Goal: Task Accomplishment & Management: Complete application form

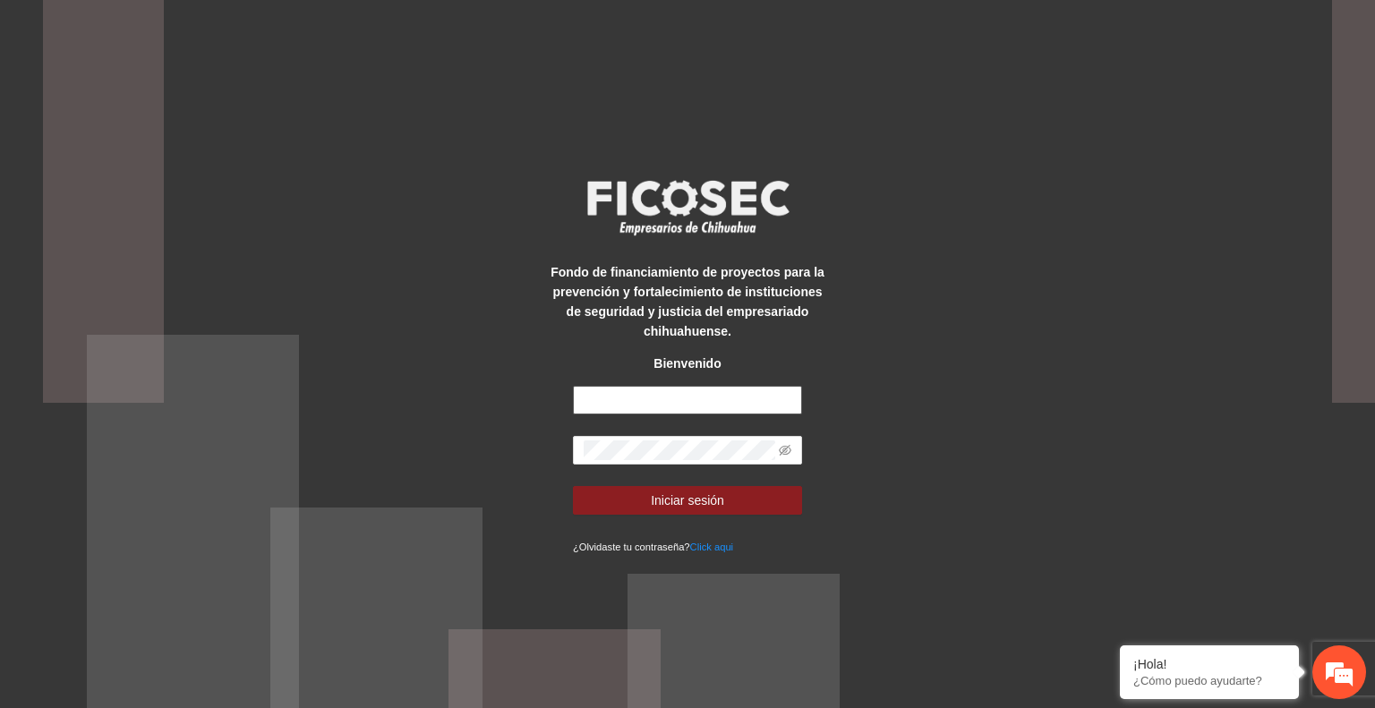
type input "**********"
click at [707, 507] on span "Iniciar sesión" at bounding box center [687, 500] width 73 height 20
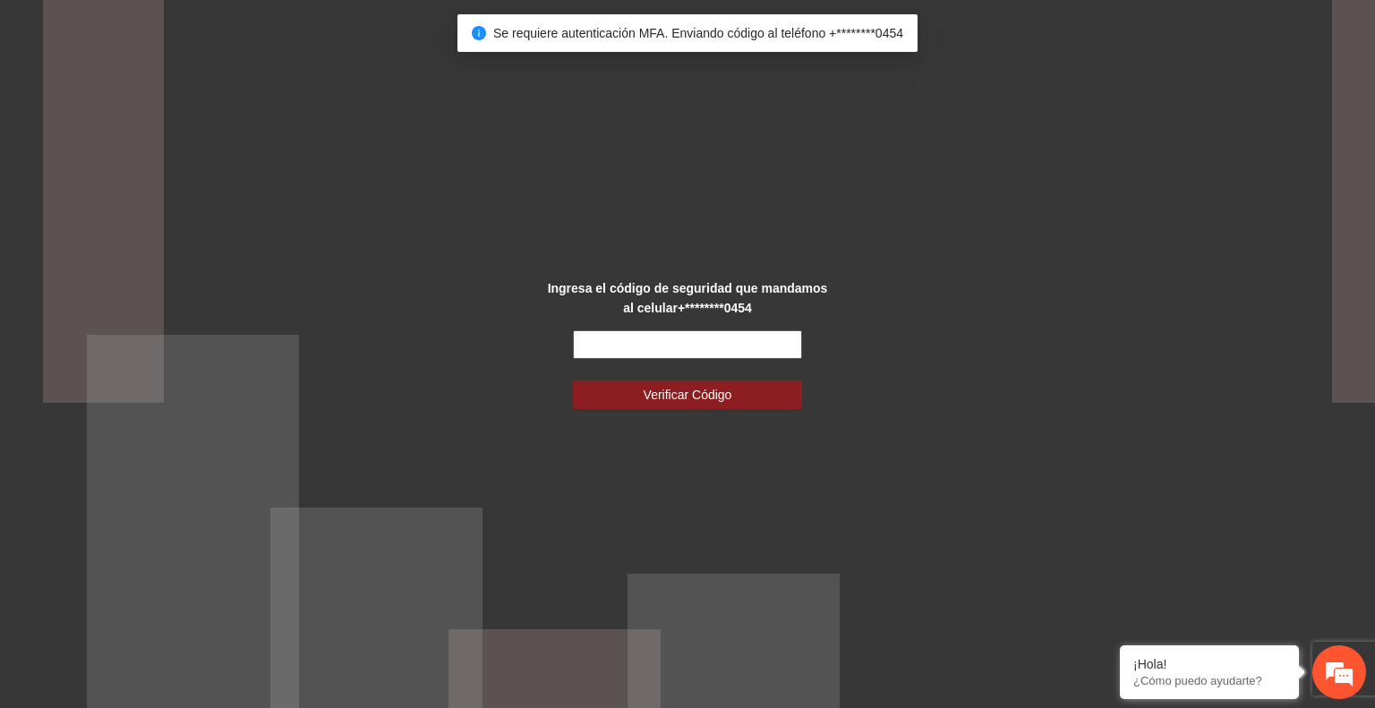
click at [615, 350] on input "text" at bounding box center [687, 344] width 229 height 29
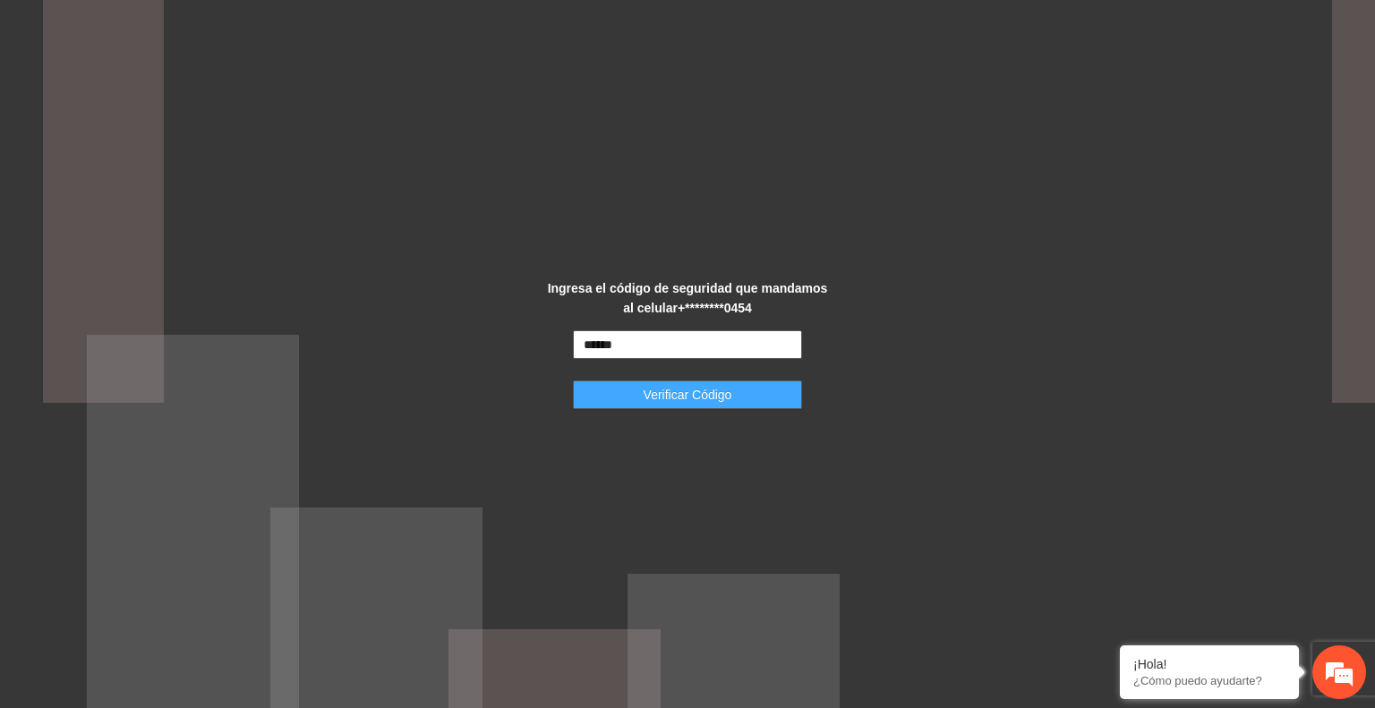
type input "******"
click at [684, 389] on span "Verificar Código" at bounding box center [688, 395] width 89 height 20
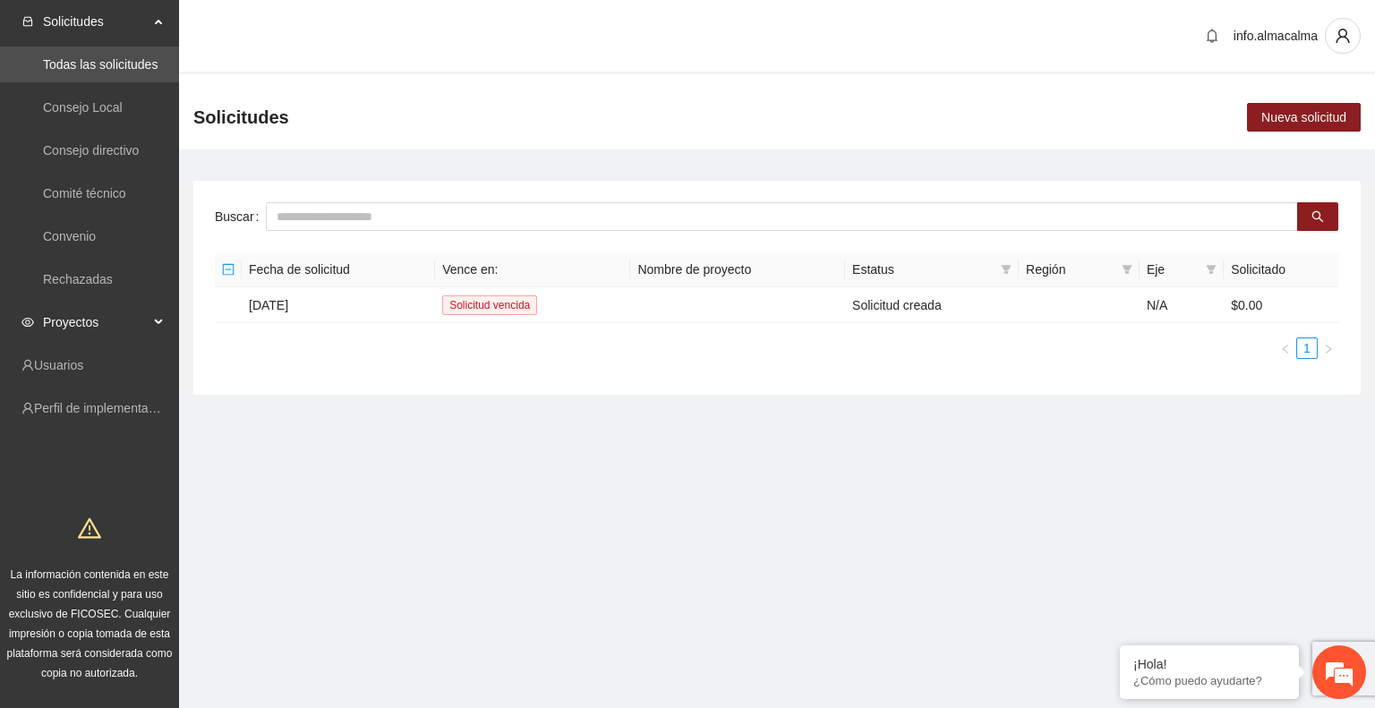
click at [107, 323] on span "Proyectos" at bounding box center [96, 322] width 106 height 36
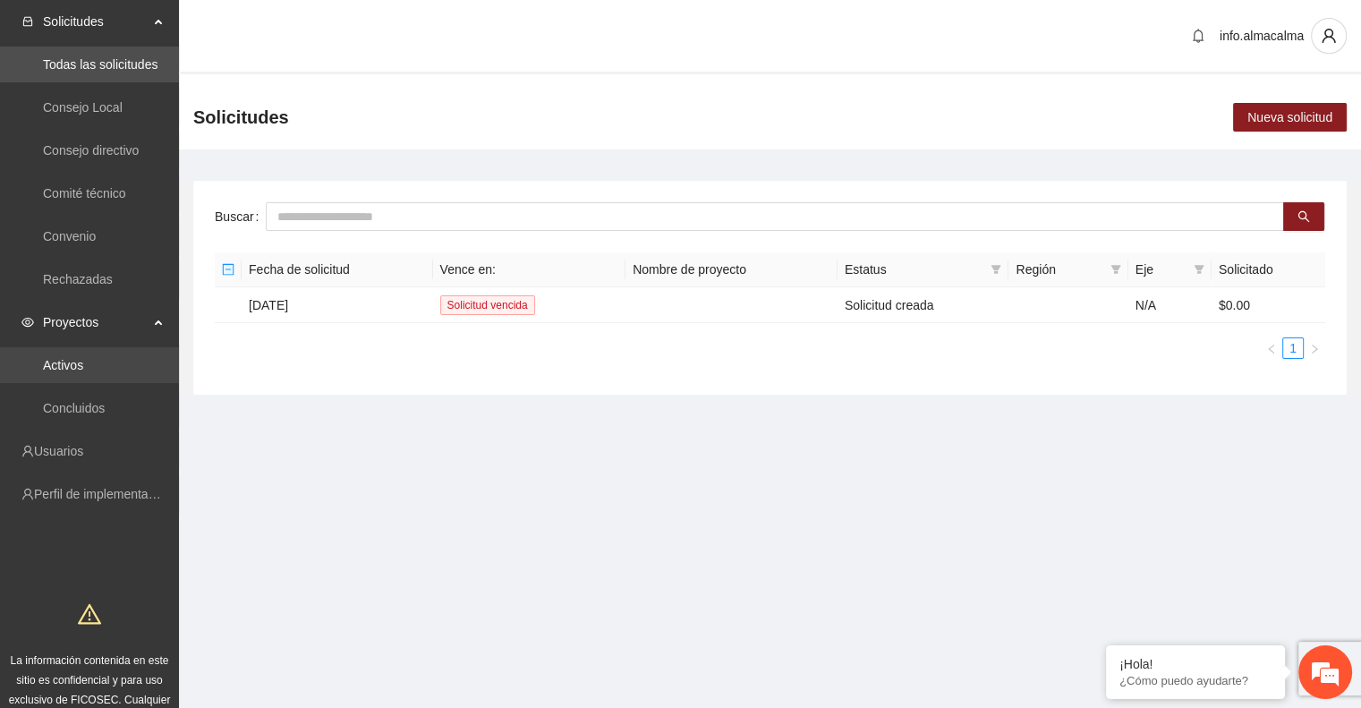
click at [52, 371] on link "Activos" at bounding box center [63, 365] width 40 height 14
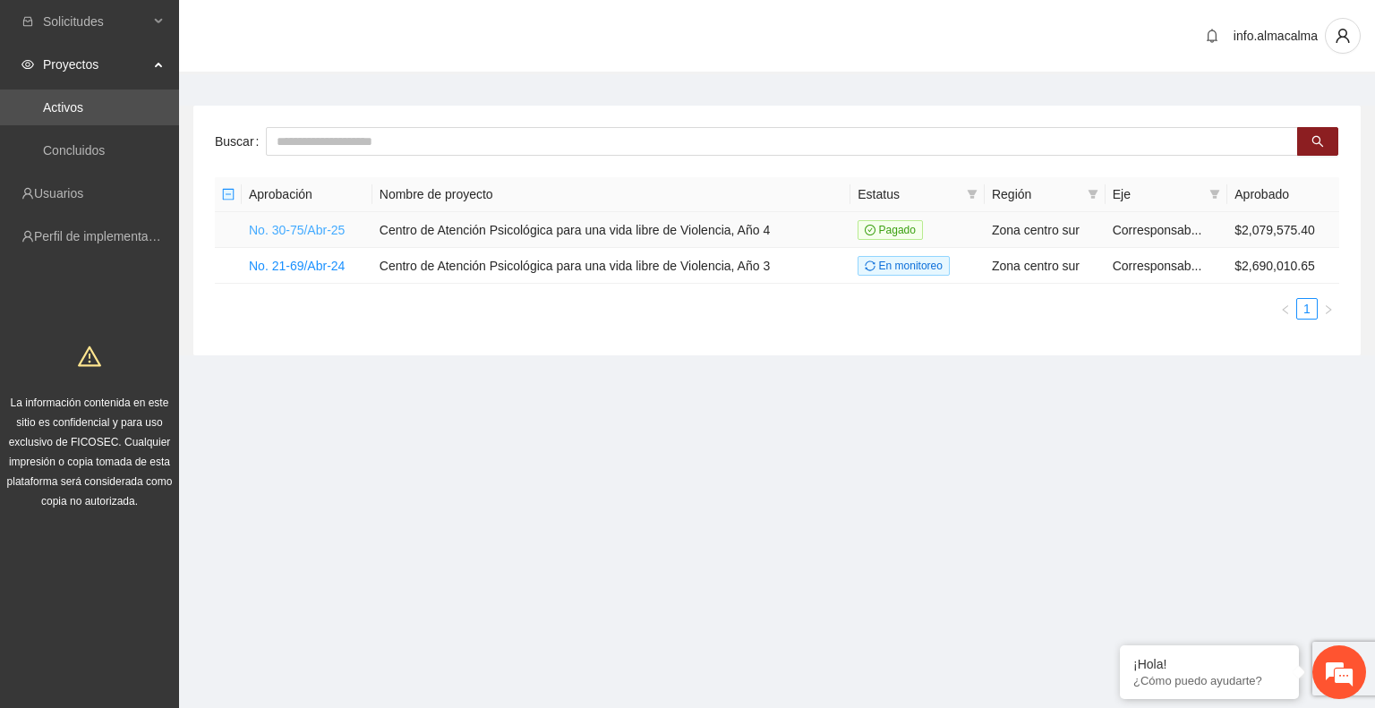
click at [307, 226] on link "No. 30-75/Abr-25" at bounding box center [297, 230] width 96 height 14
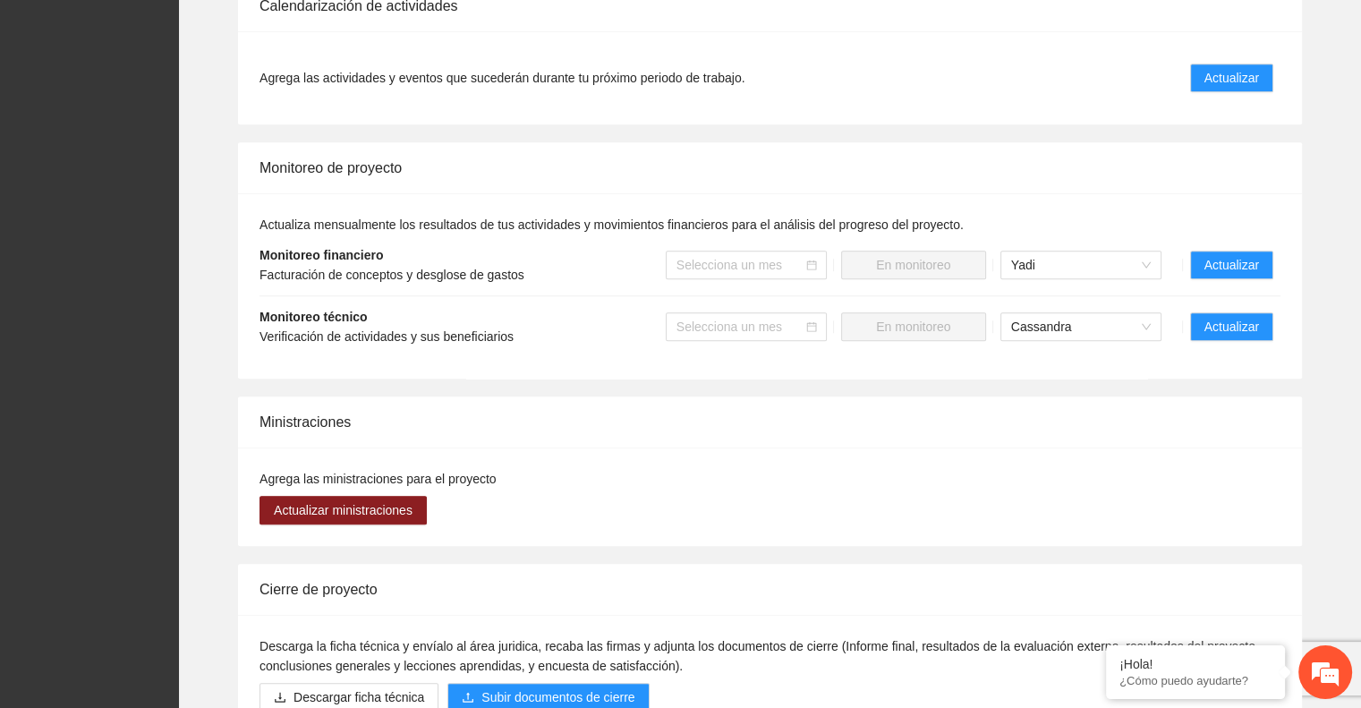
scroll to position [1360, 0]
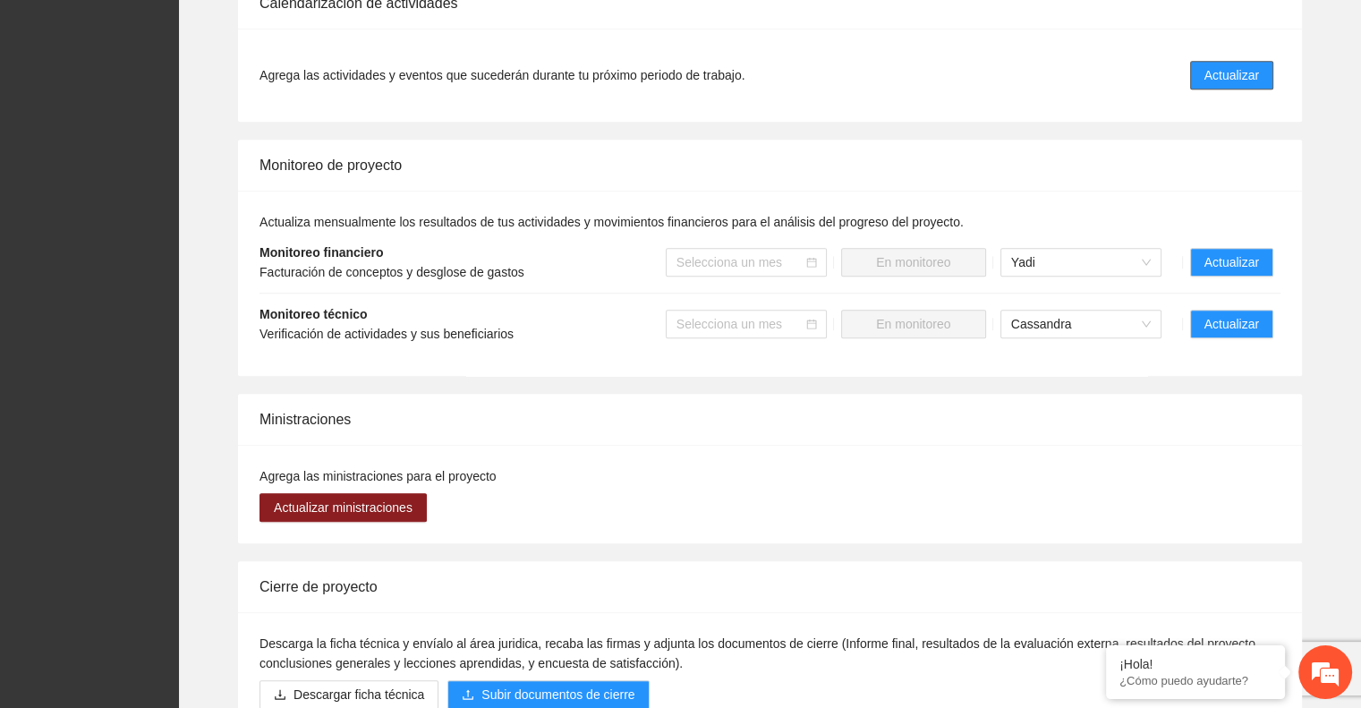
click at [1215, 65] on span "Actualizar" at bounding box center [1232, 75] width 55 height 20
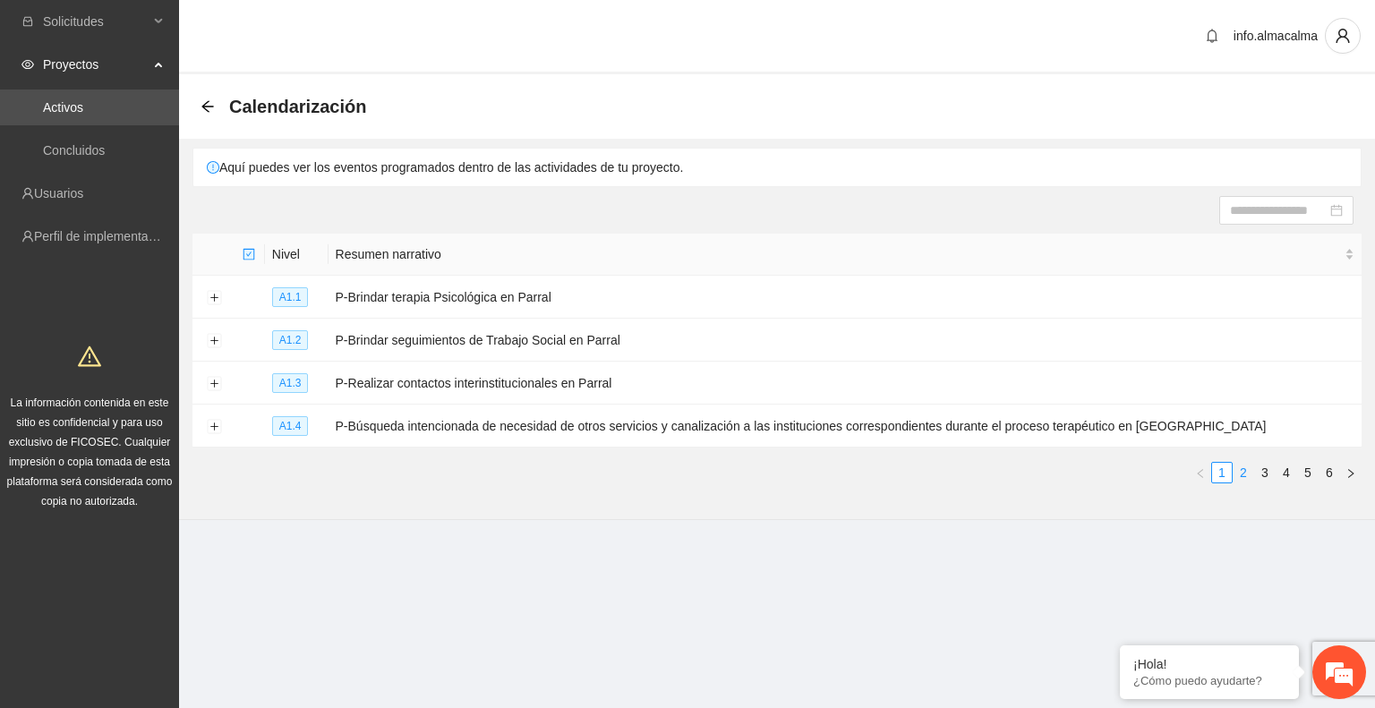
click at [1241, 467] on link "2" at bounding box center [1243, 473] width 20 height 20
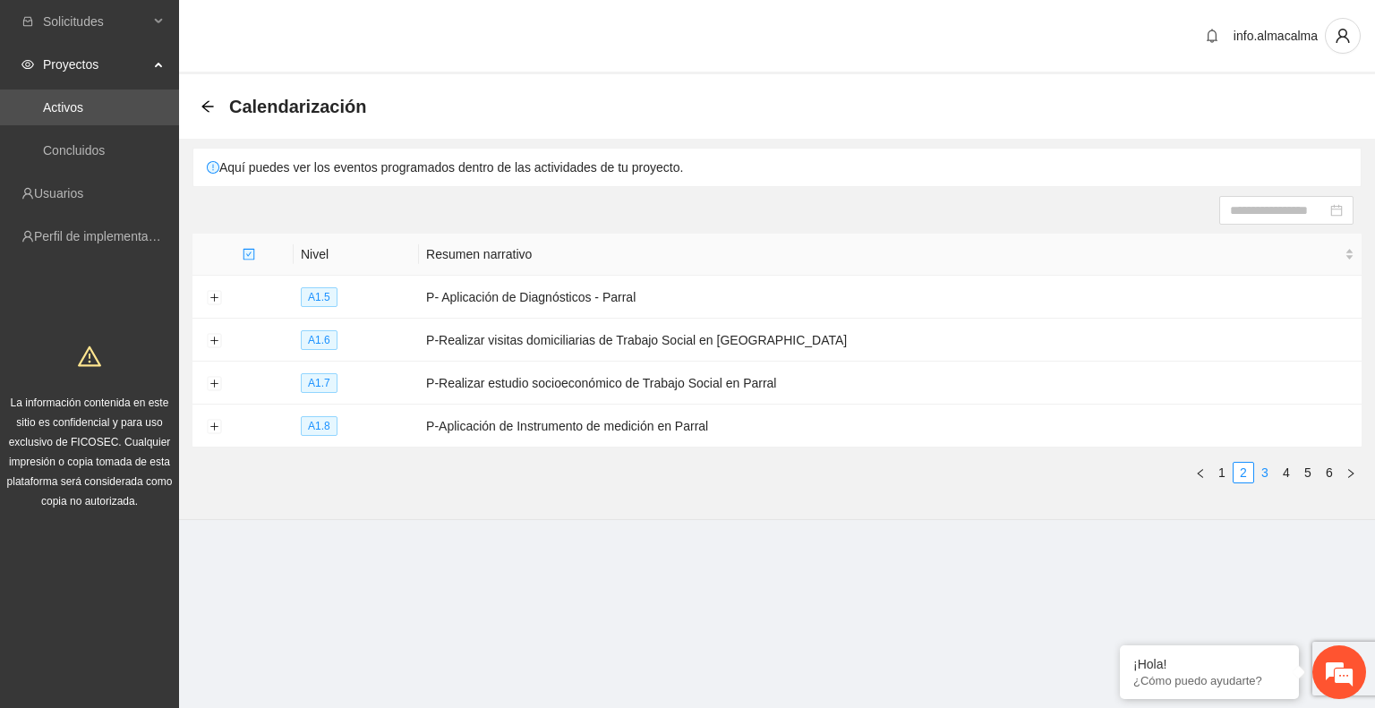
click at [1267, 471] on link "3" at bounding box center [1265, 473] width 20 height 20
click at [1285, 472] on link "4" at bounding box center [1286, 473] width 20 height 20
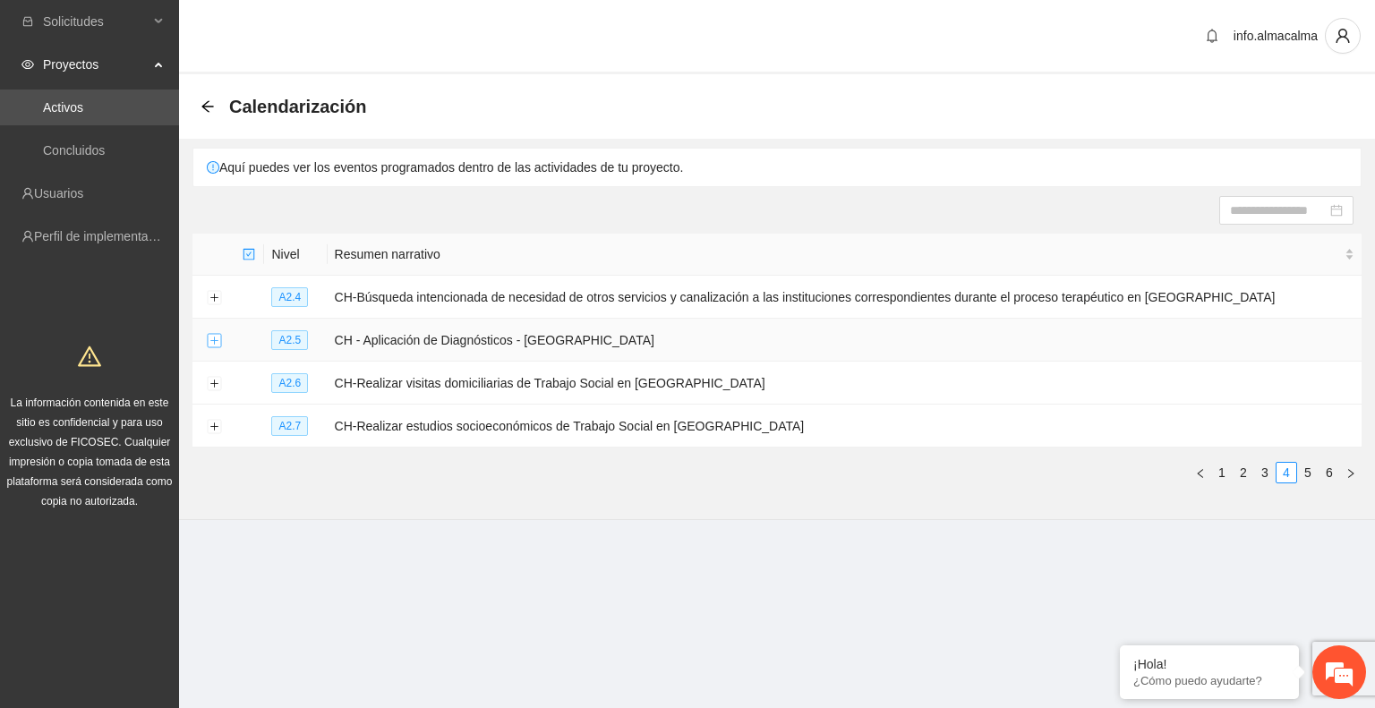
click at [214, 337] on button "Expand row" at bounding box center [214, 341] width 14 height 14
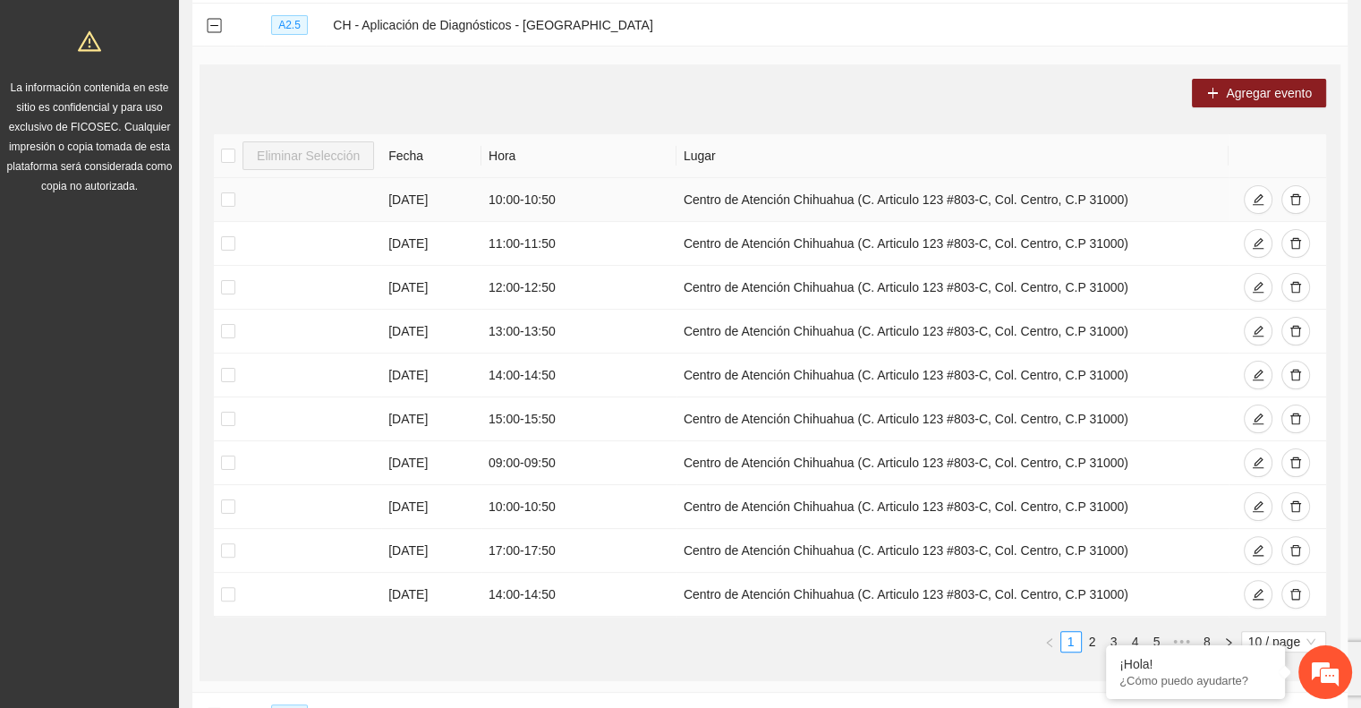
scroll to position [526, 0]
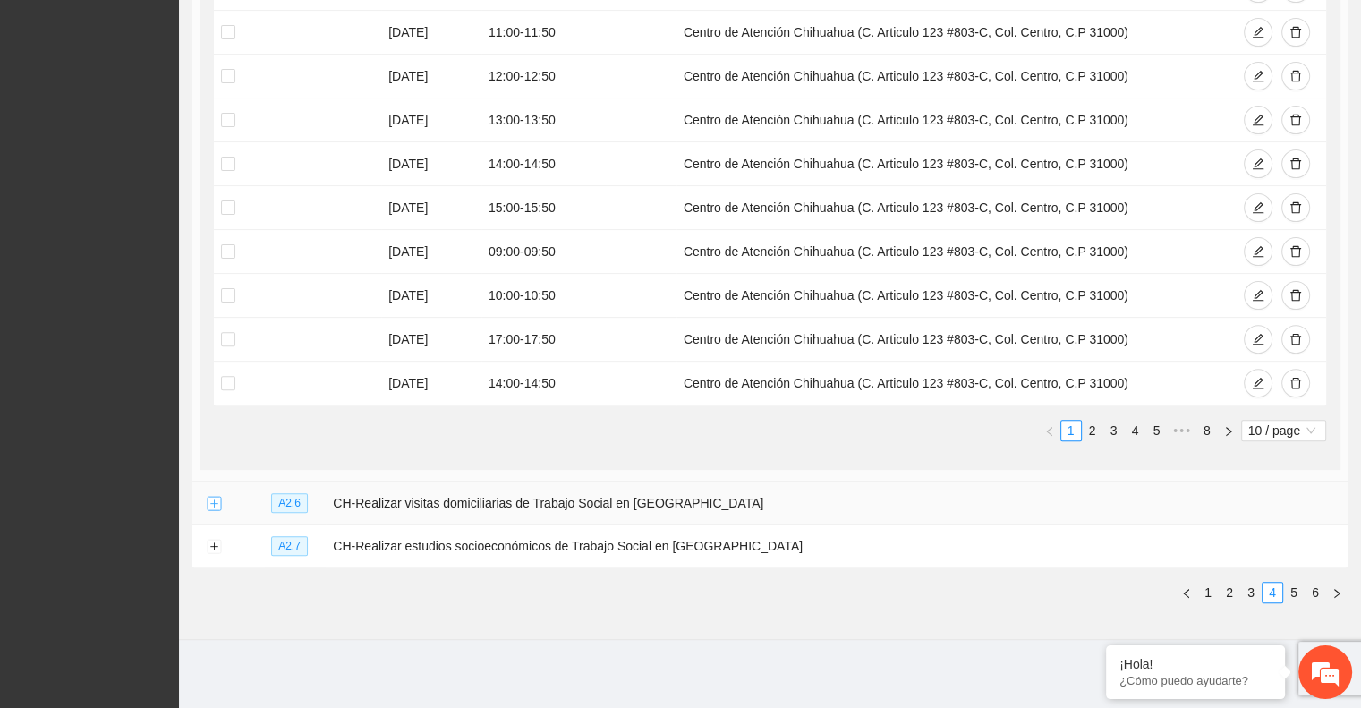
click at [211, 500] on button "Expand row" at bounding box center [214, 504] width 14 height 14
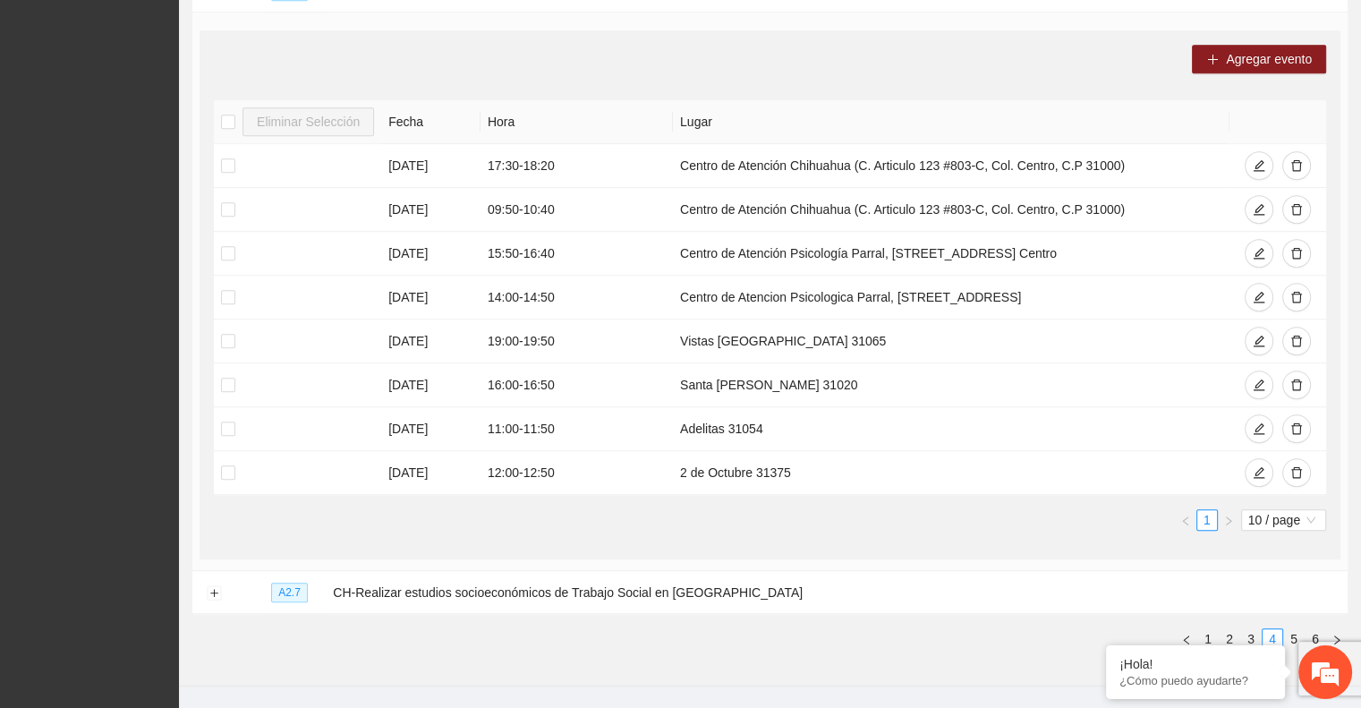
scroll to position [1080, 0]
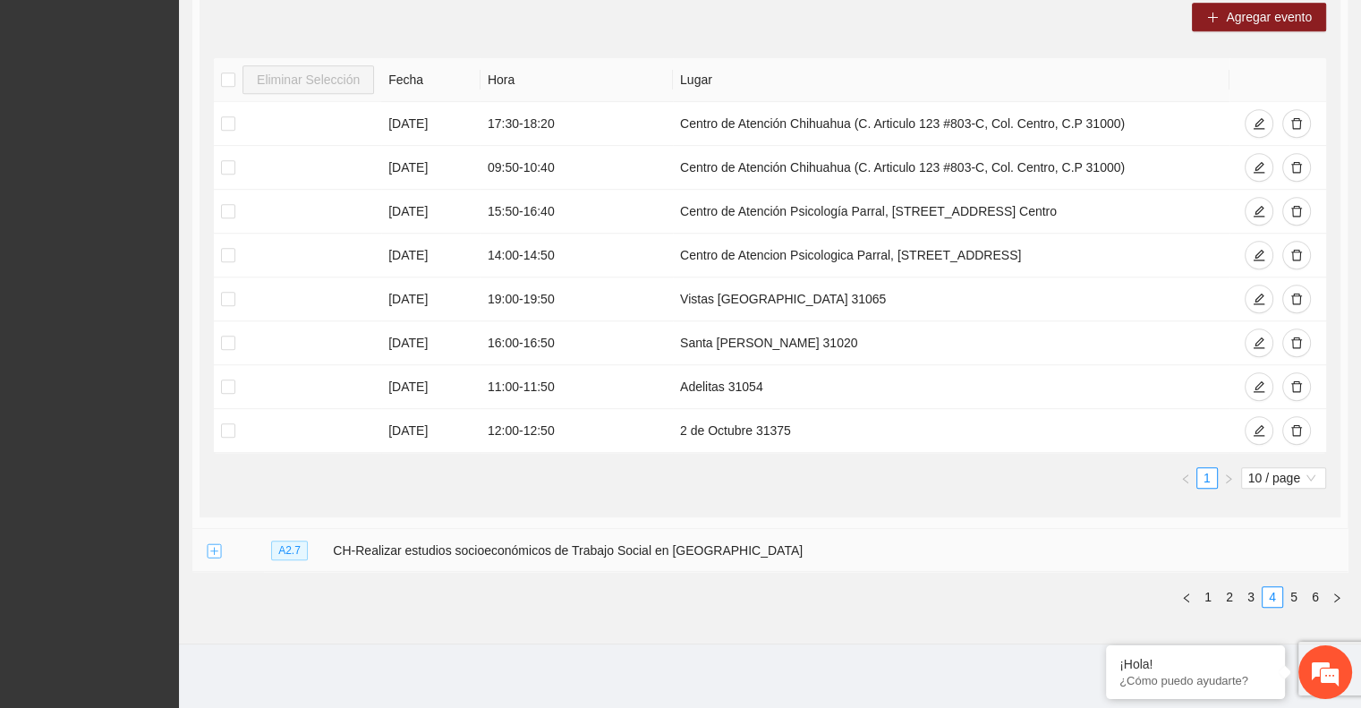
click at [209, 547] on button "Expand row" at bounding box center [214, 551] width 14 height 14
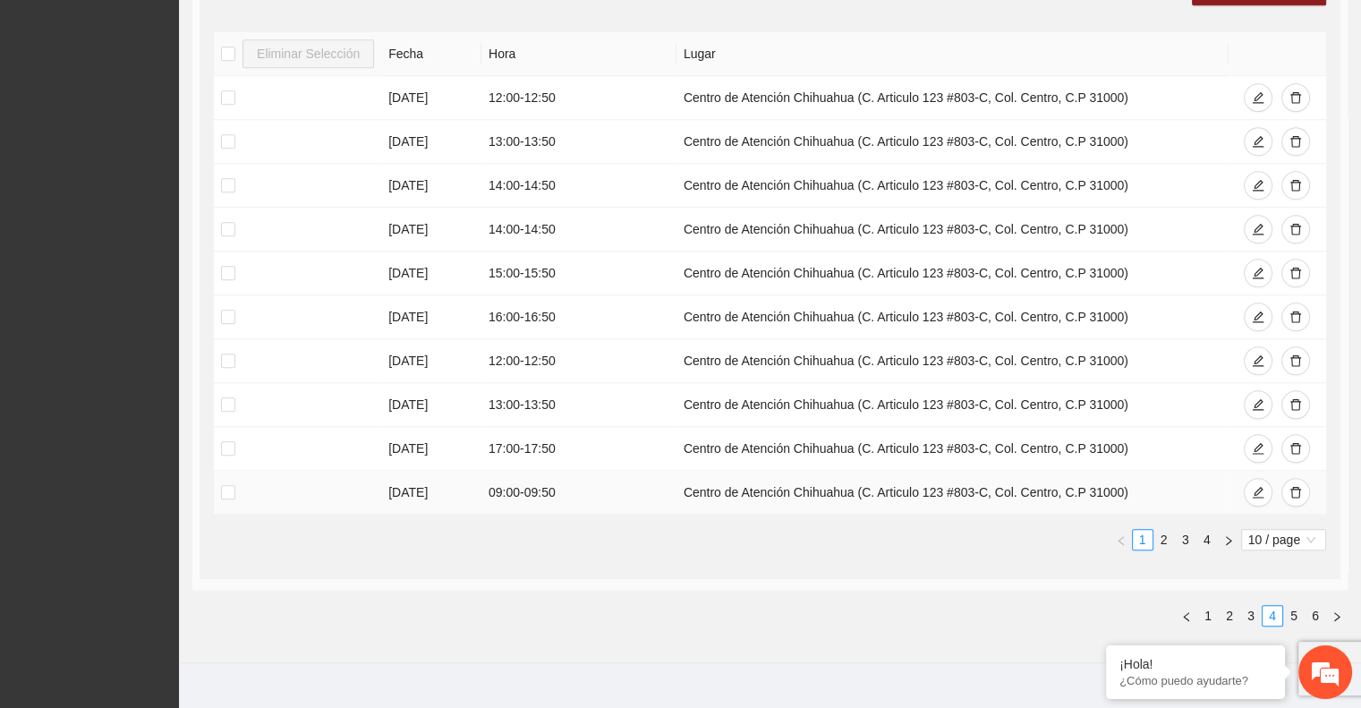
scroll to position [1727, 0]
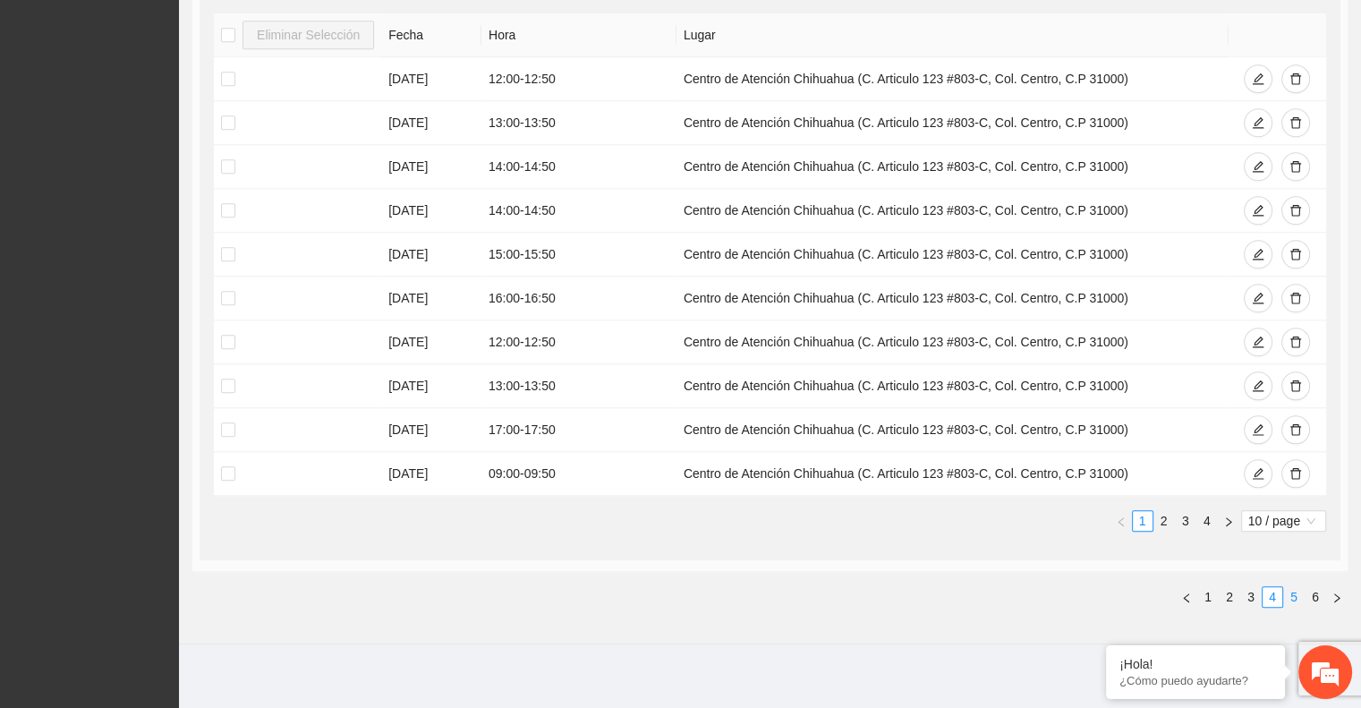
click at [1289, 590] on link "5" at bounding box center [1294, 597] width 20 height 20
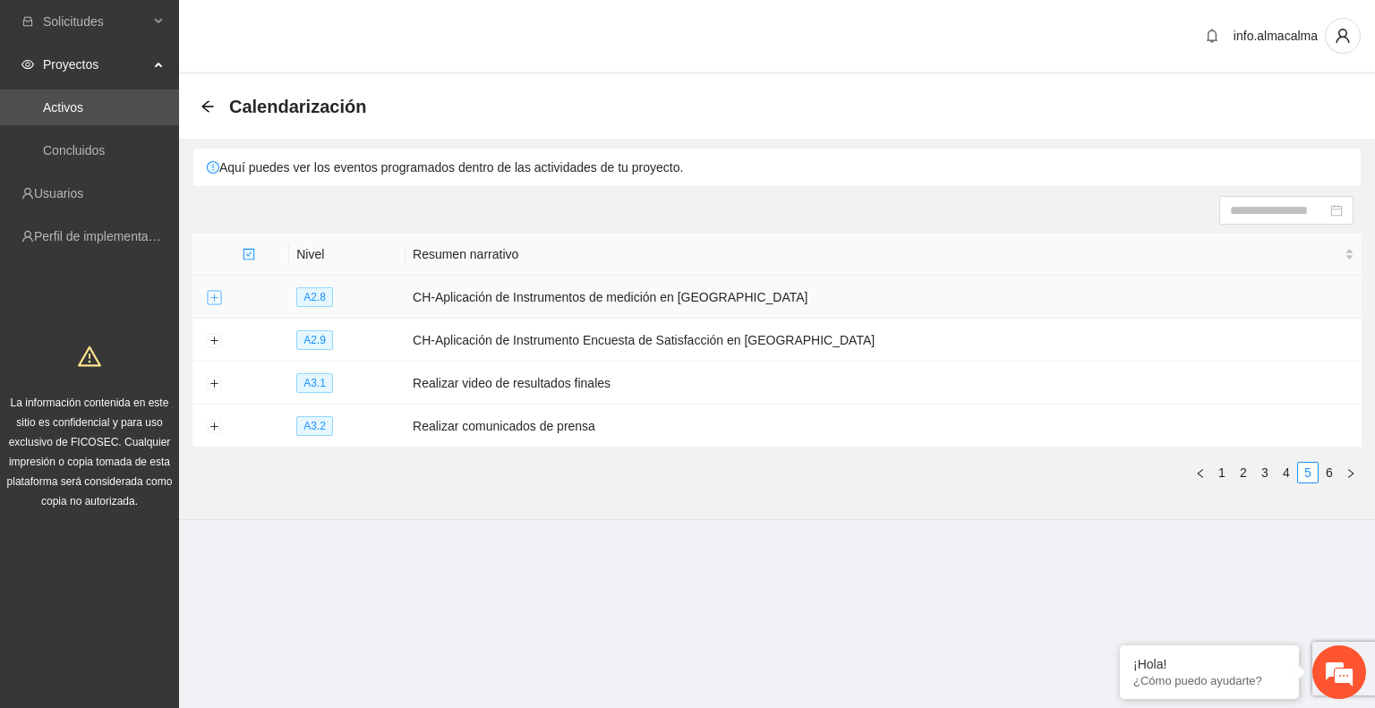
click at [212, 292] on button "Expand row" at bounding box center [214, 298] width 14 height 14
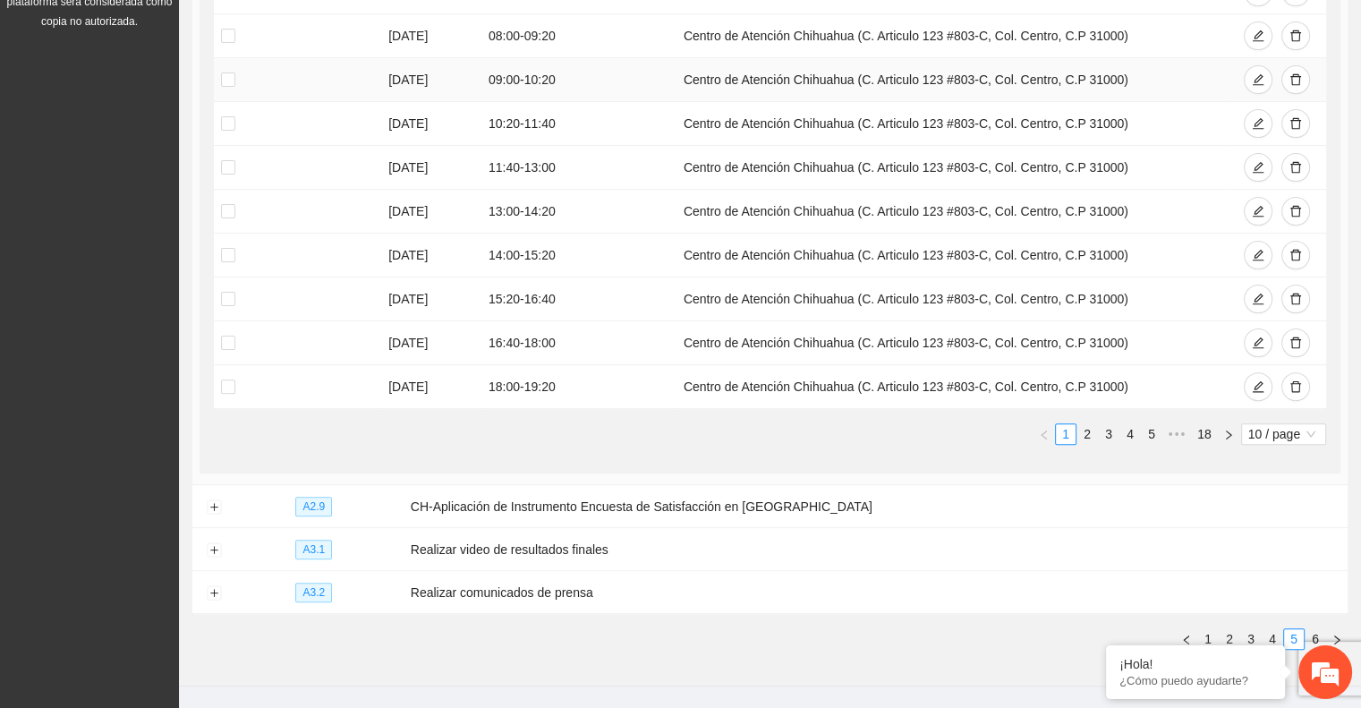
scroll to position [526, 0]
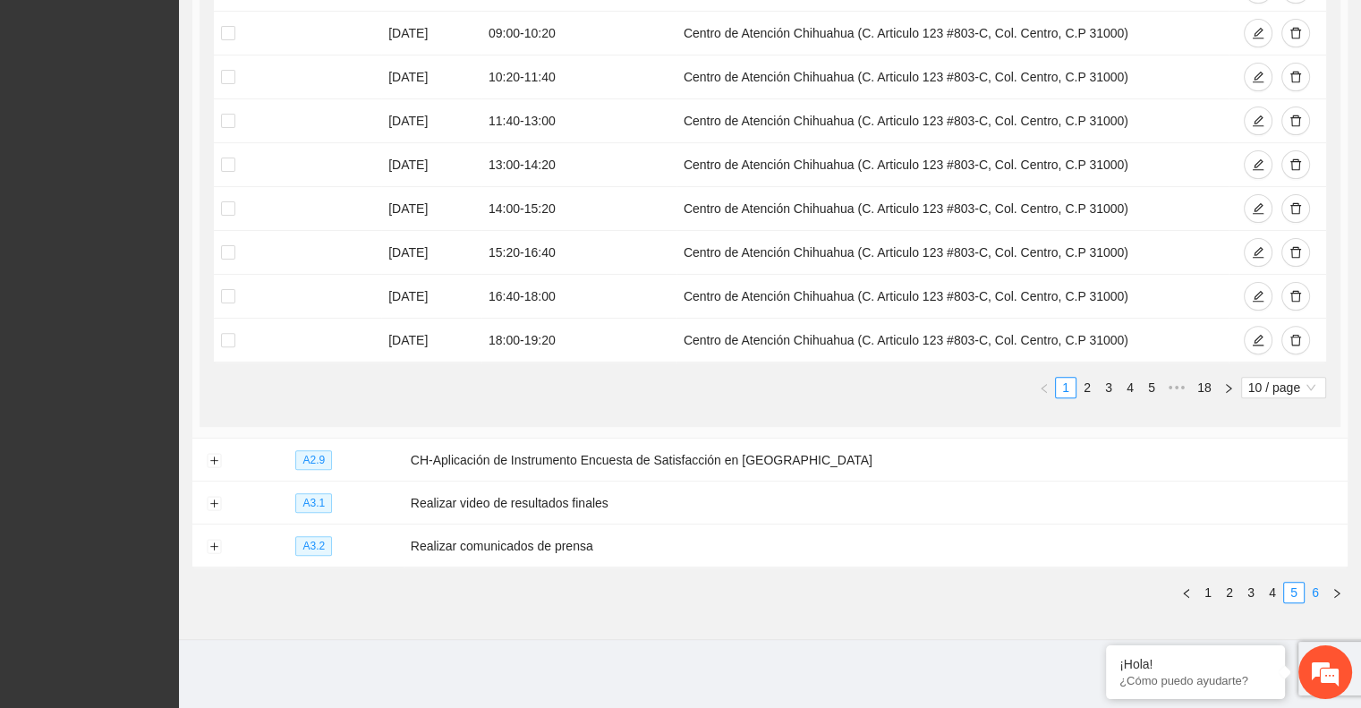
click at [1318, 586] on link "6" at bounding box center [1316, 593] width 20 height 20
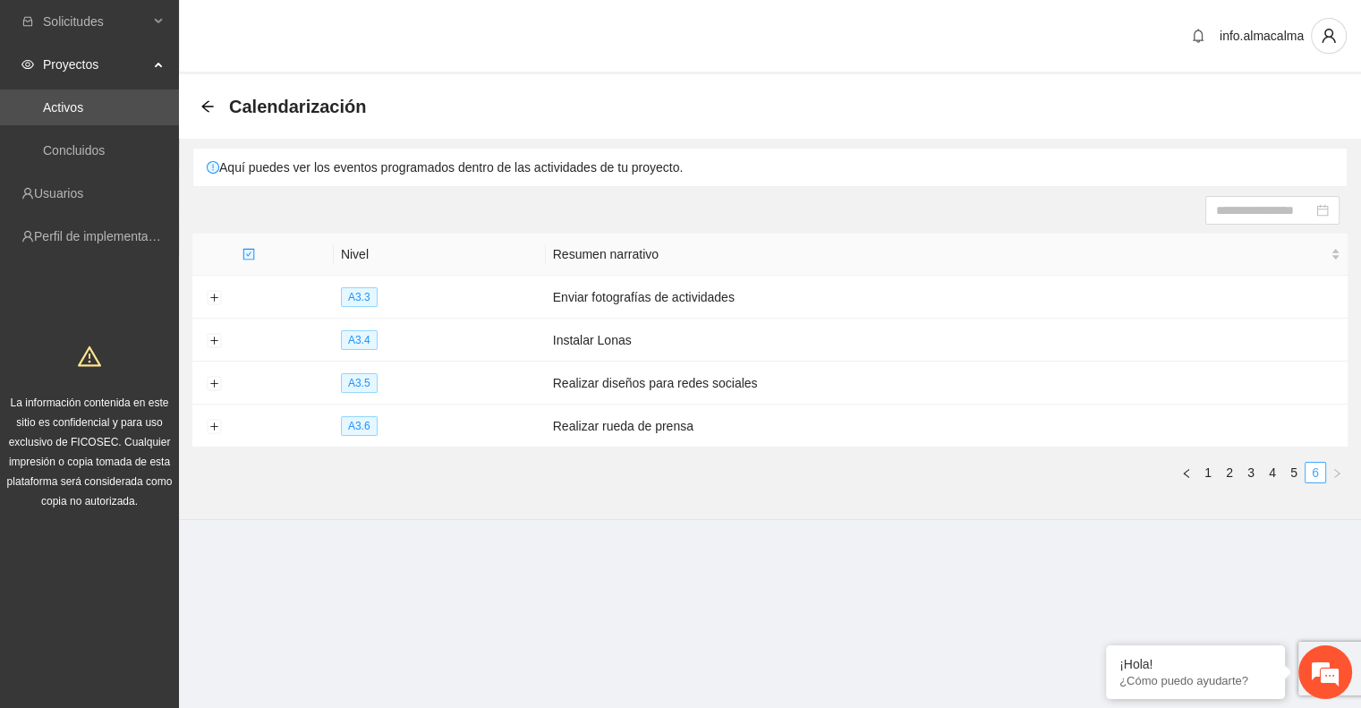
scroll to position [0, 0]
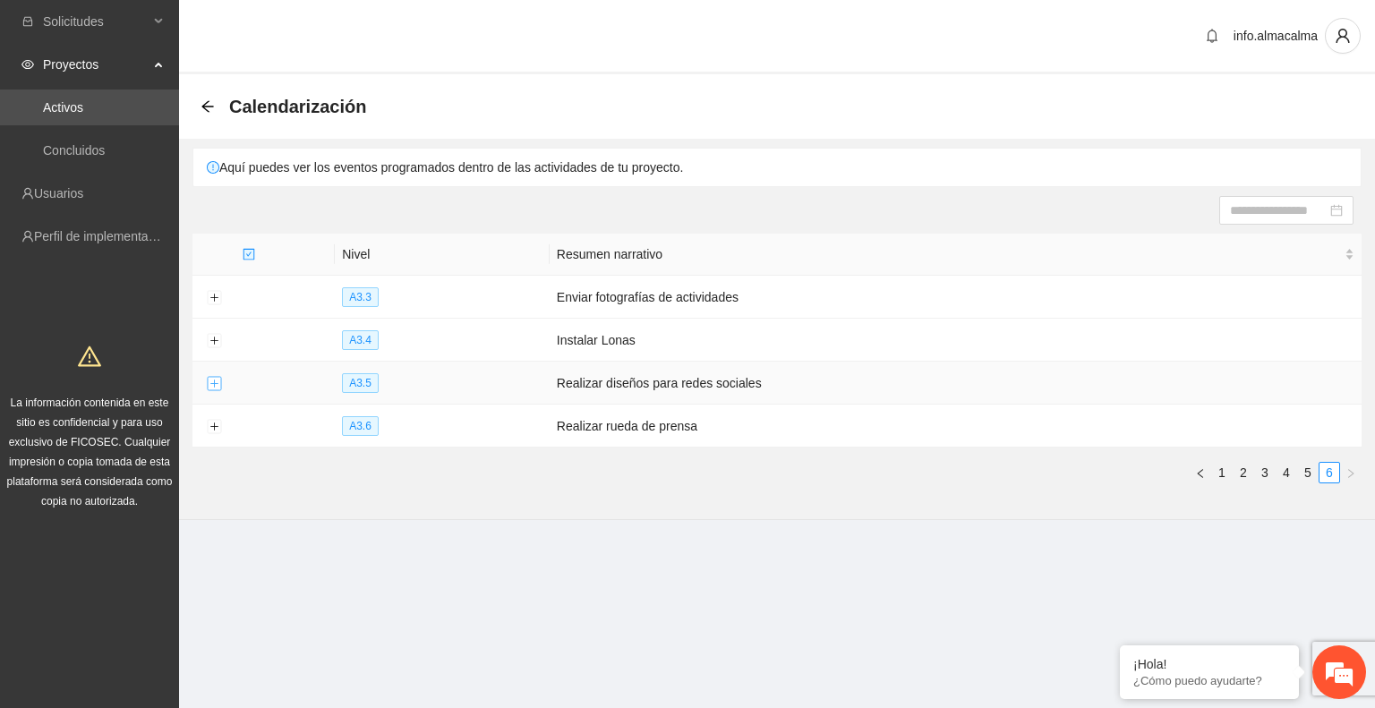
click at [215, 379] on button "Expand row" at bounding box center [214, 384] width 14 height 14
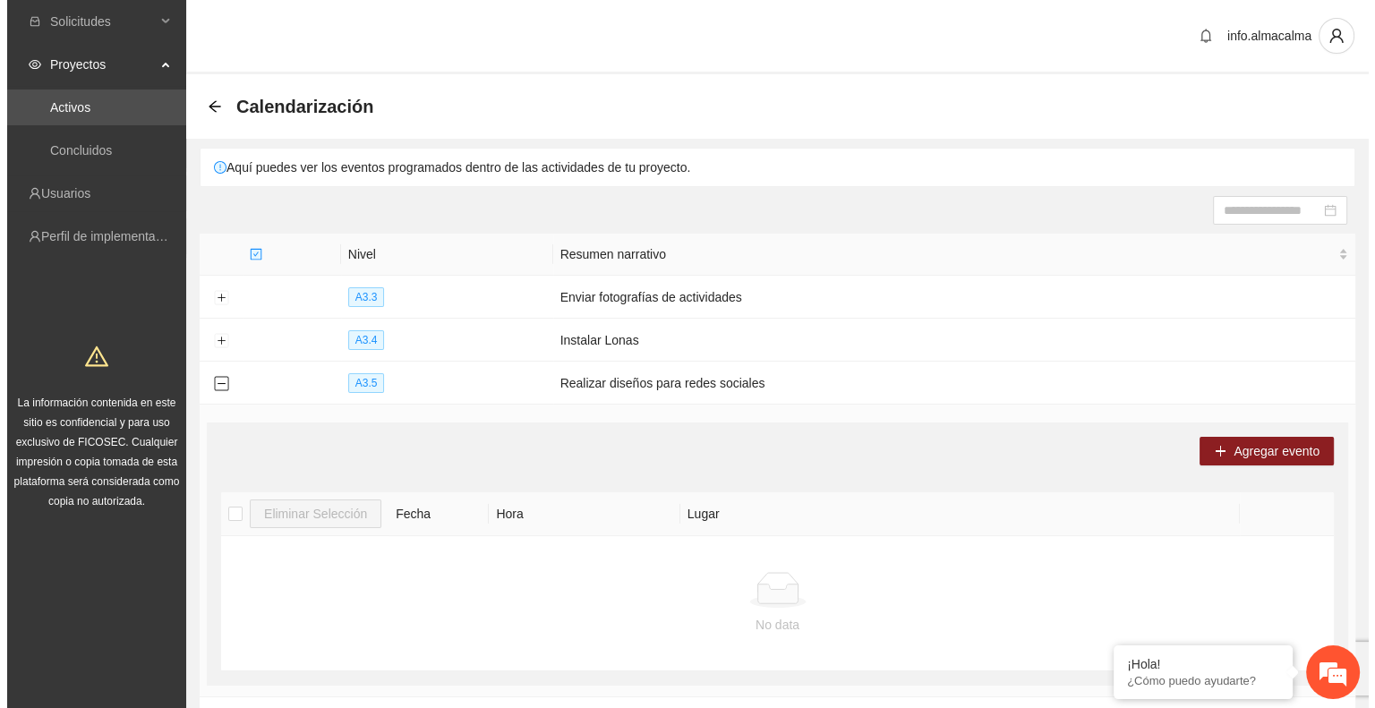
scroll to position [138, 0]
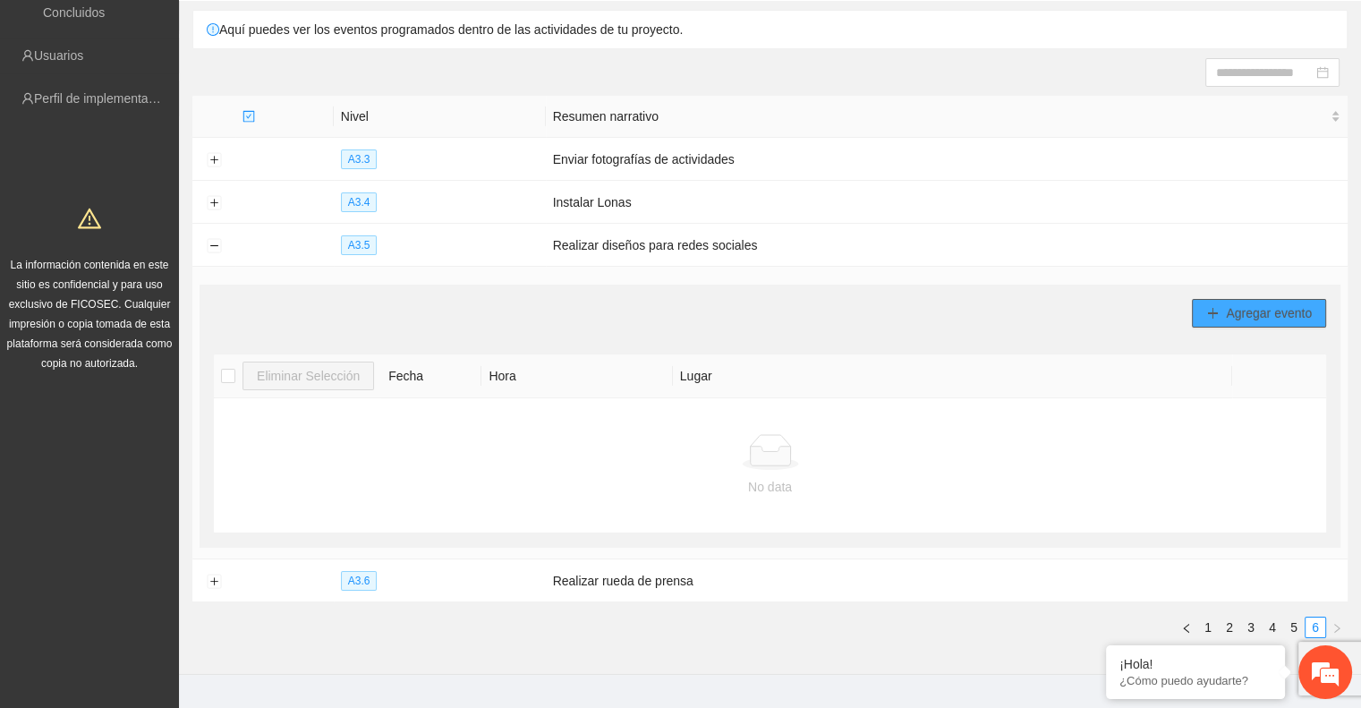
click at [1291, 312] on span "Agregar evento" at bounding box center [1269, 313] width 86 height 20
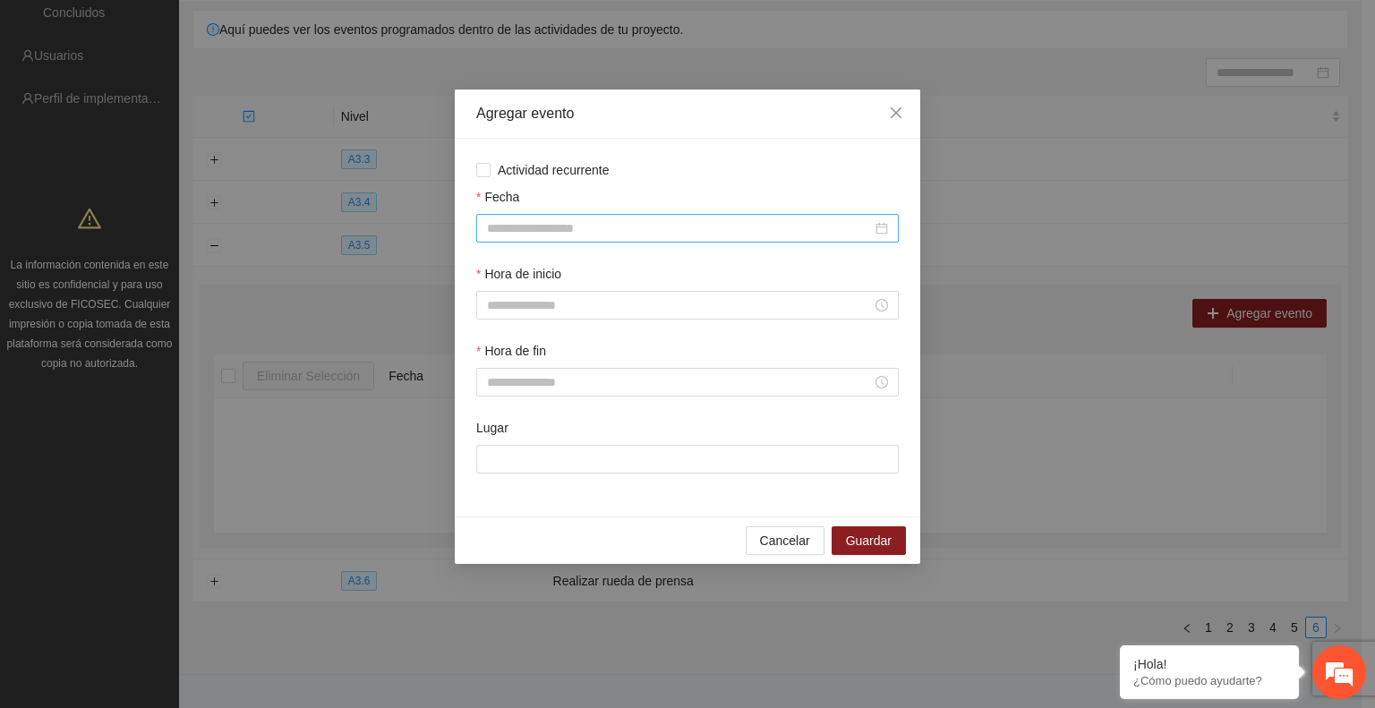
click at [547, 217] on div at bounding box center [687, 228] width 422 height 29
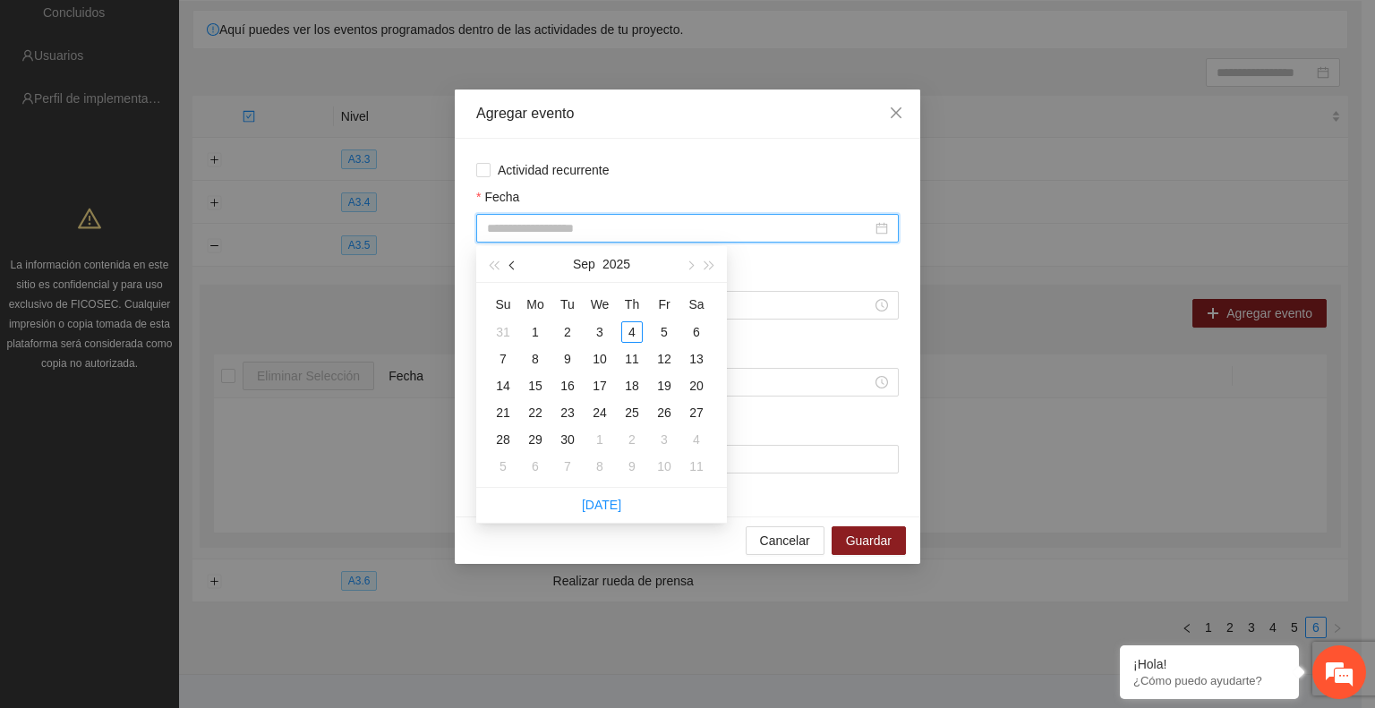
click at [509, 263] on span "button" at bounding box center [513, 264] width 9 height 9
type input "**********"
click at [662, 408] on div "22" at bounding box center [663, 412] width 21 height 21
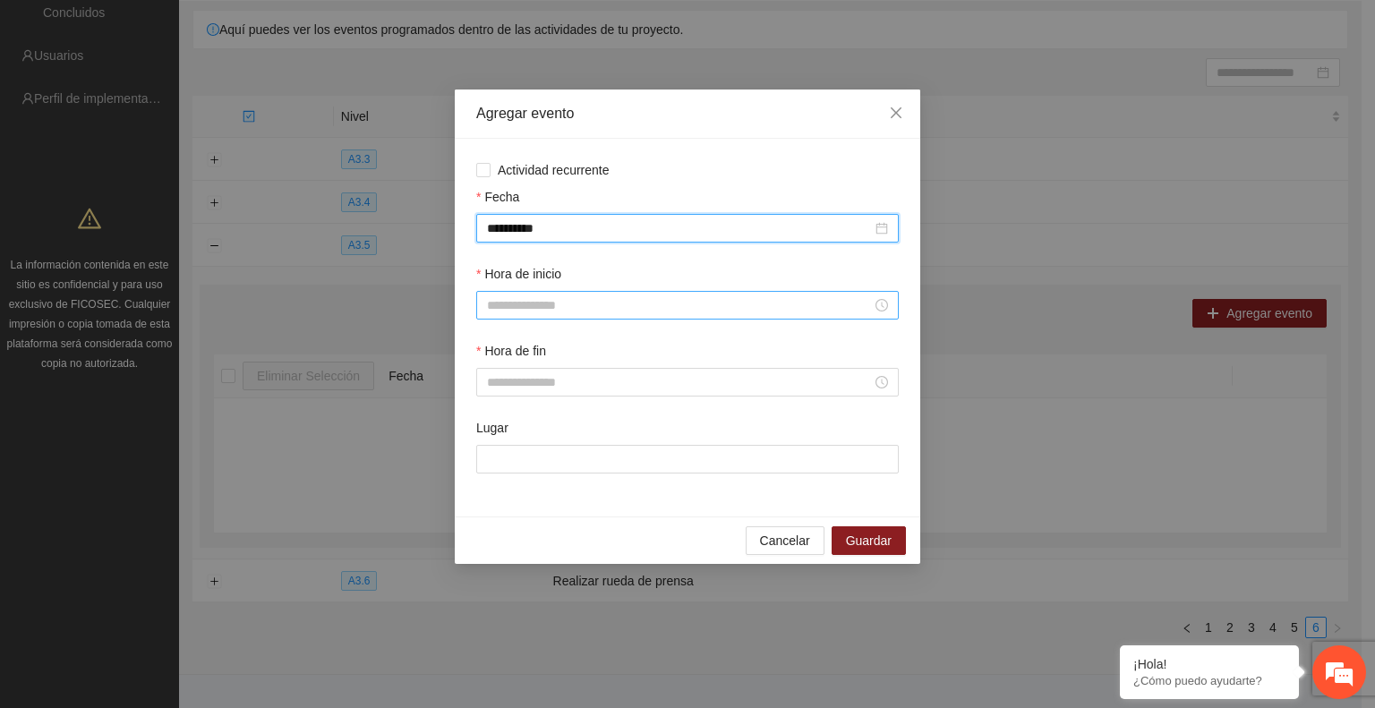
click at [559, 303] on input "Hora de inicio" at bounding box center [679, 305] width 385 height 20
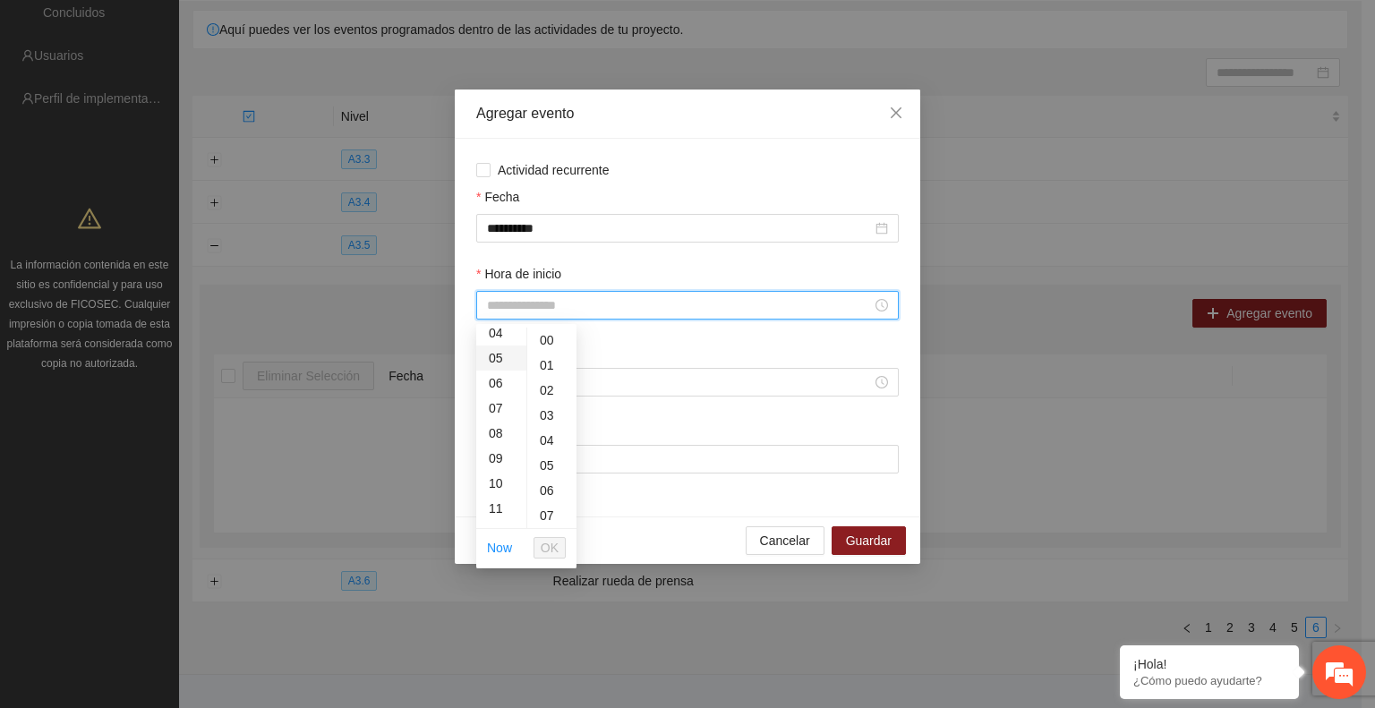
click at [498, 461] on div "09" at bounding box center [501, 458] width 50 height 25
type input "*****"
click at [550, 548] on span "OK" at bounding box center [550, 548] width 18 height 20
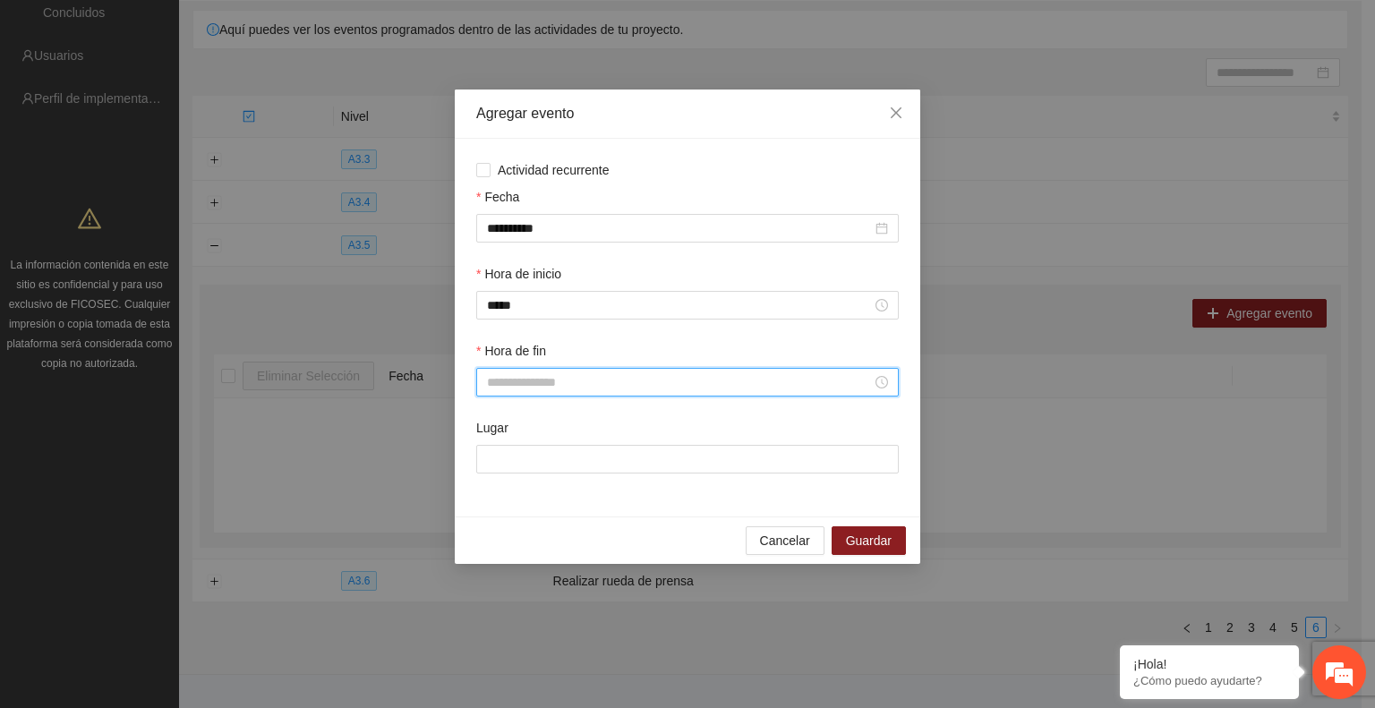
click at [500, 381] on input "Hora de fin" at bounding box center [679, 382] width 385 height 20
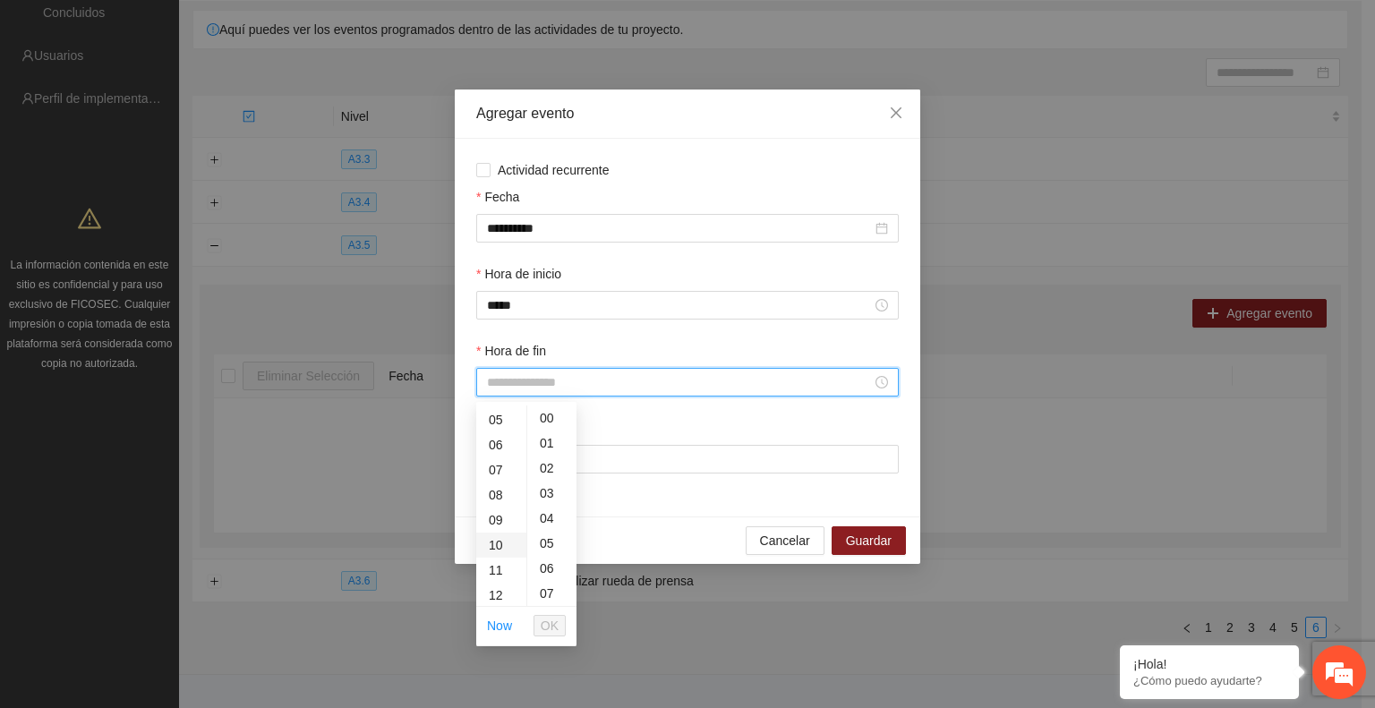
click at [491, 541] on div "10" at bounding box center [501, 545] width 50 height 25
type input "*****"
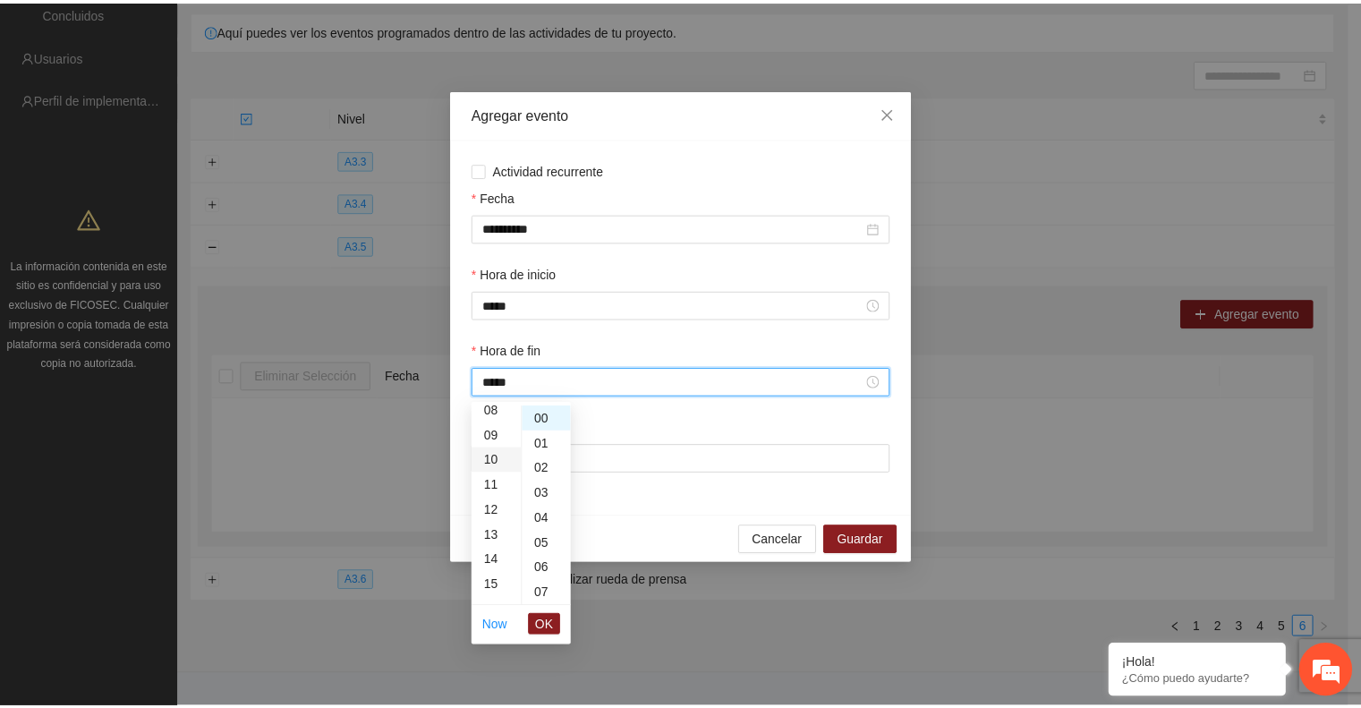
scroll to position [251, 0]
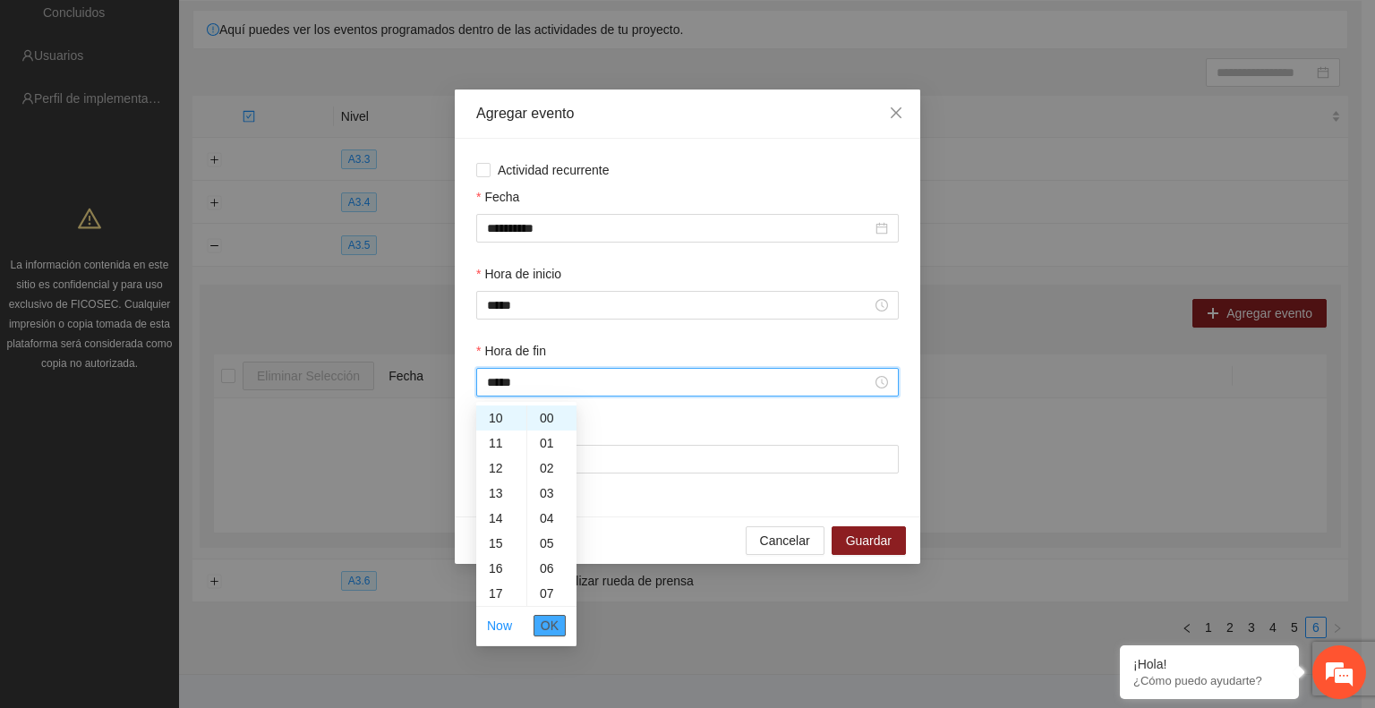
click at [548, 620] on span "OK" at bounding box center [550, 626] width 18 height 20
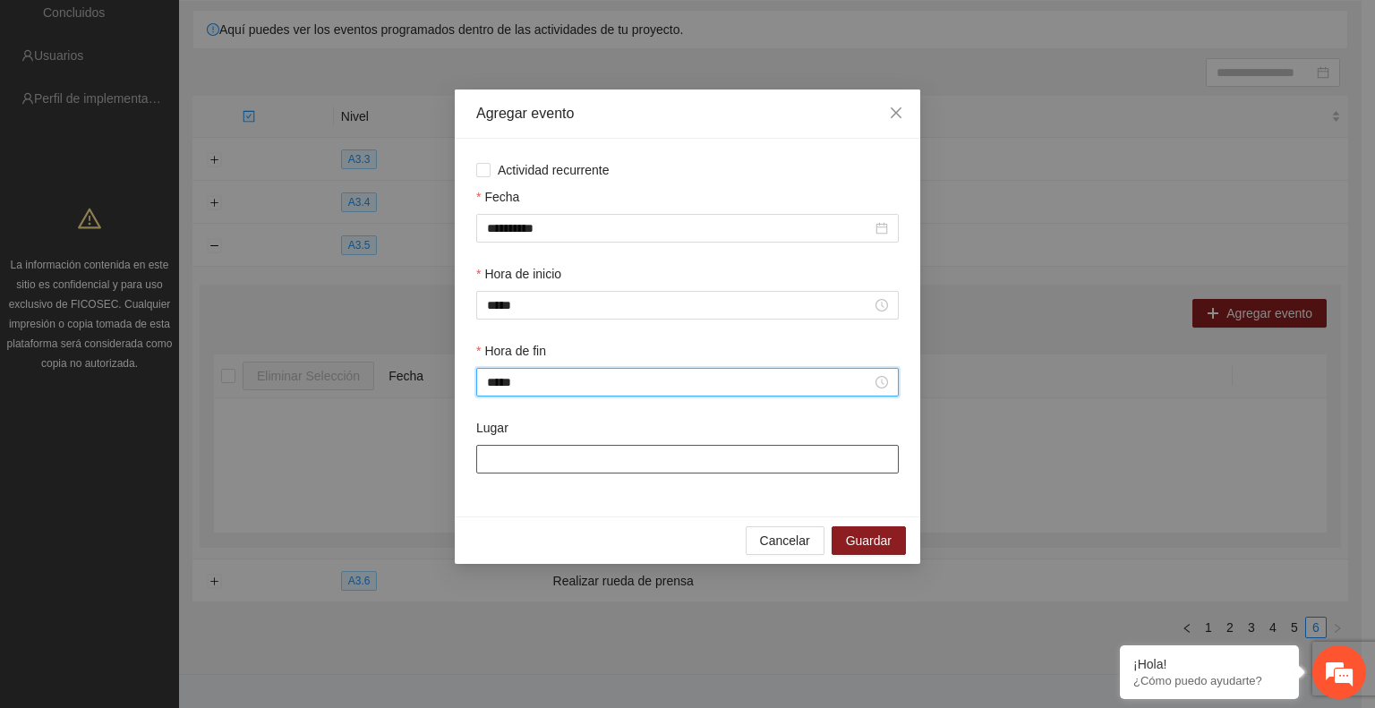
click at [503, 457] on input "Lugar" at bounding box center [687, 459] width 422 height 29
paste input "**********"
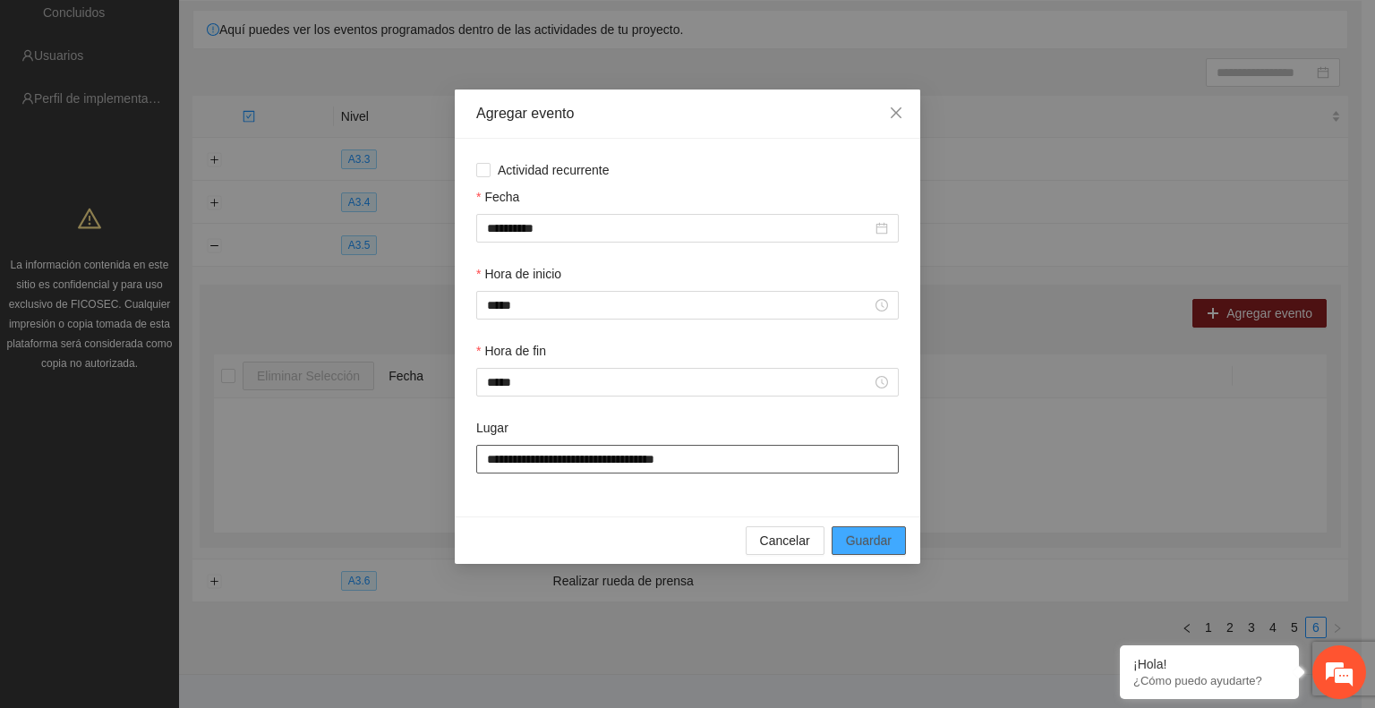
type input "**********"
click at [874, 541] on span "Guardar" at bounding box center [869, 541] width 46 height 20
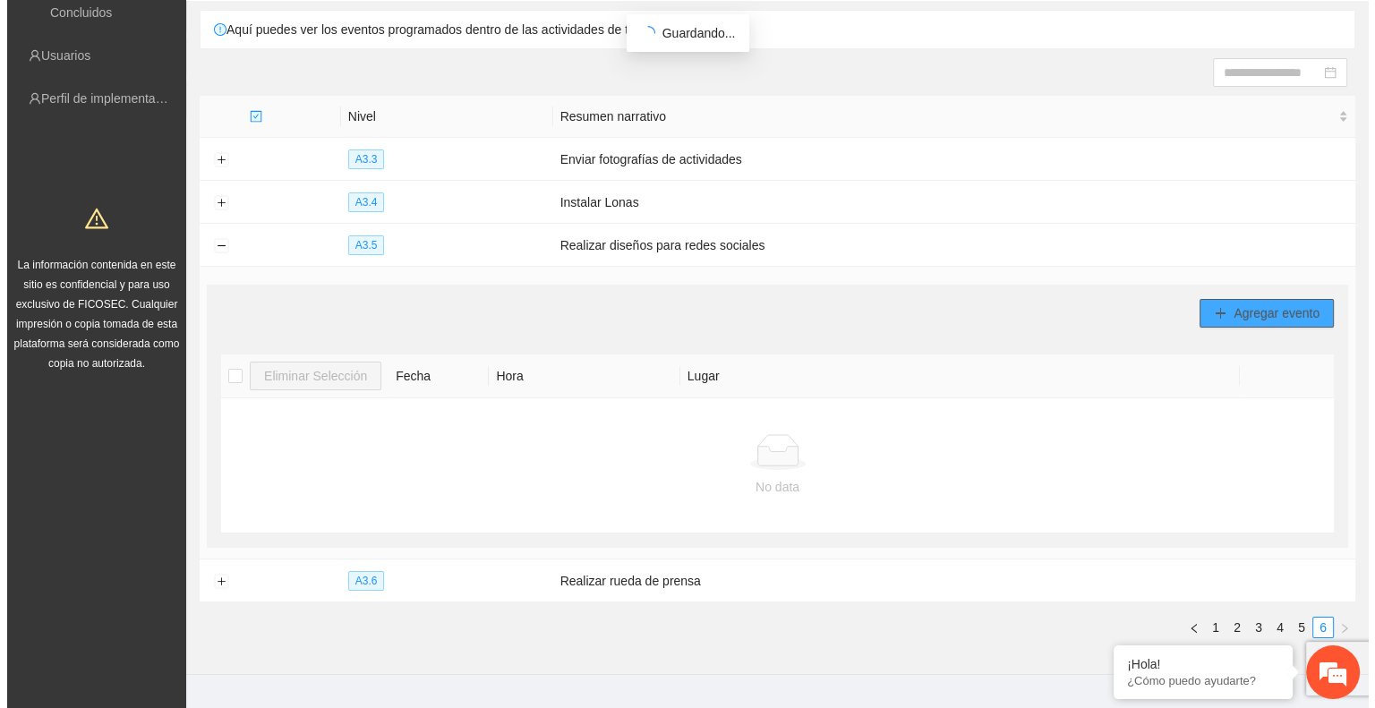
scroll to position [132, 0]
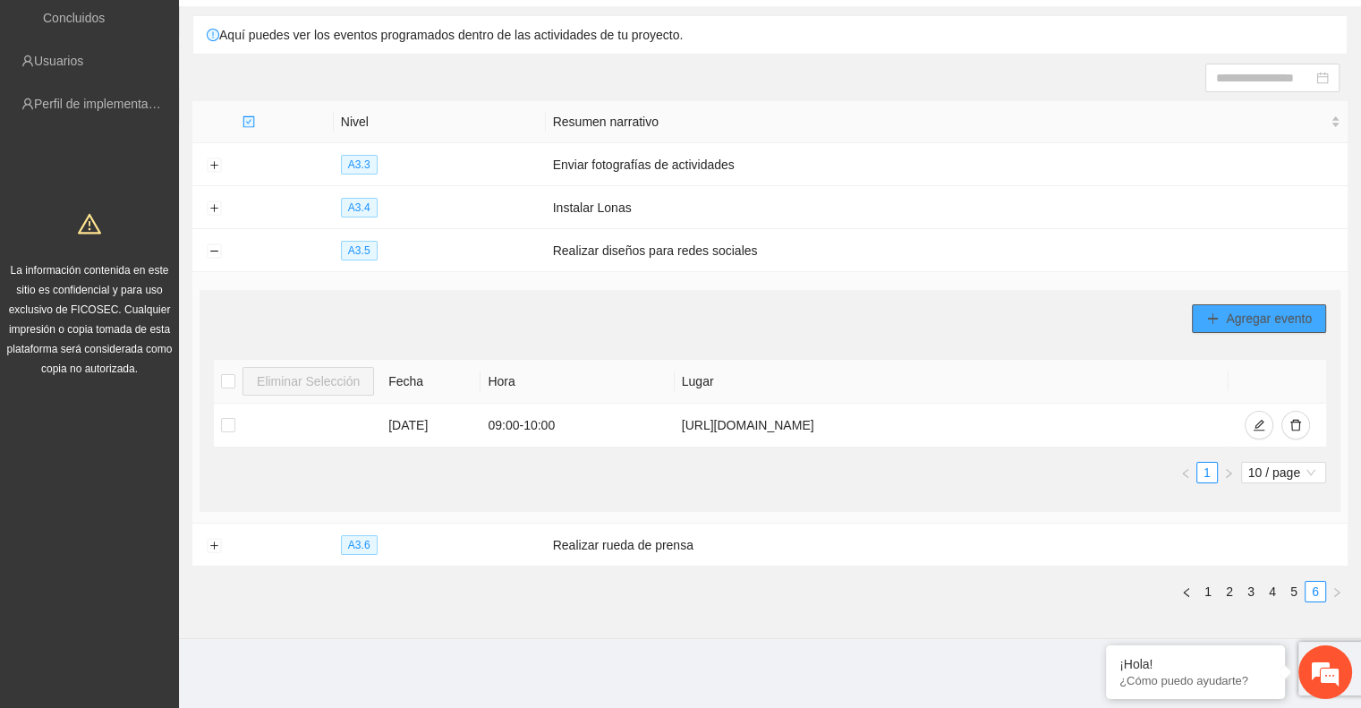
click at [1200, 315] on button "Agregar evento" at bounding box center [1259, 318] width 134 height 29
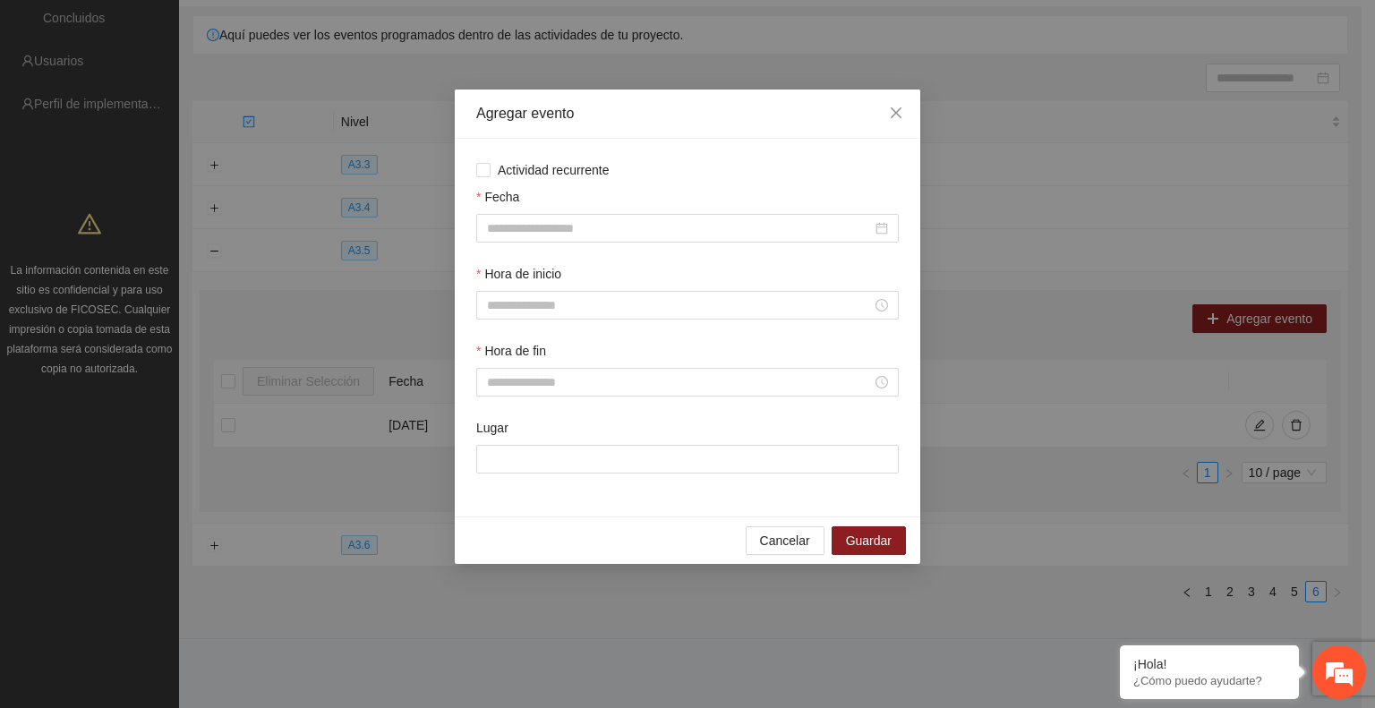
click at [644, 250] on div "Fecha" at bounding box center [688, 225] width 430 height 77
click at [620, 233] on input "Fecha" at bounding box center [679, 228] width 385 height 20
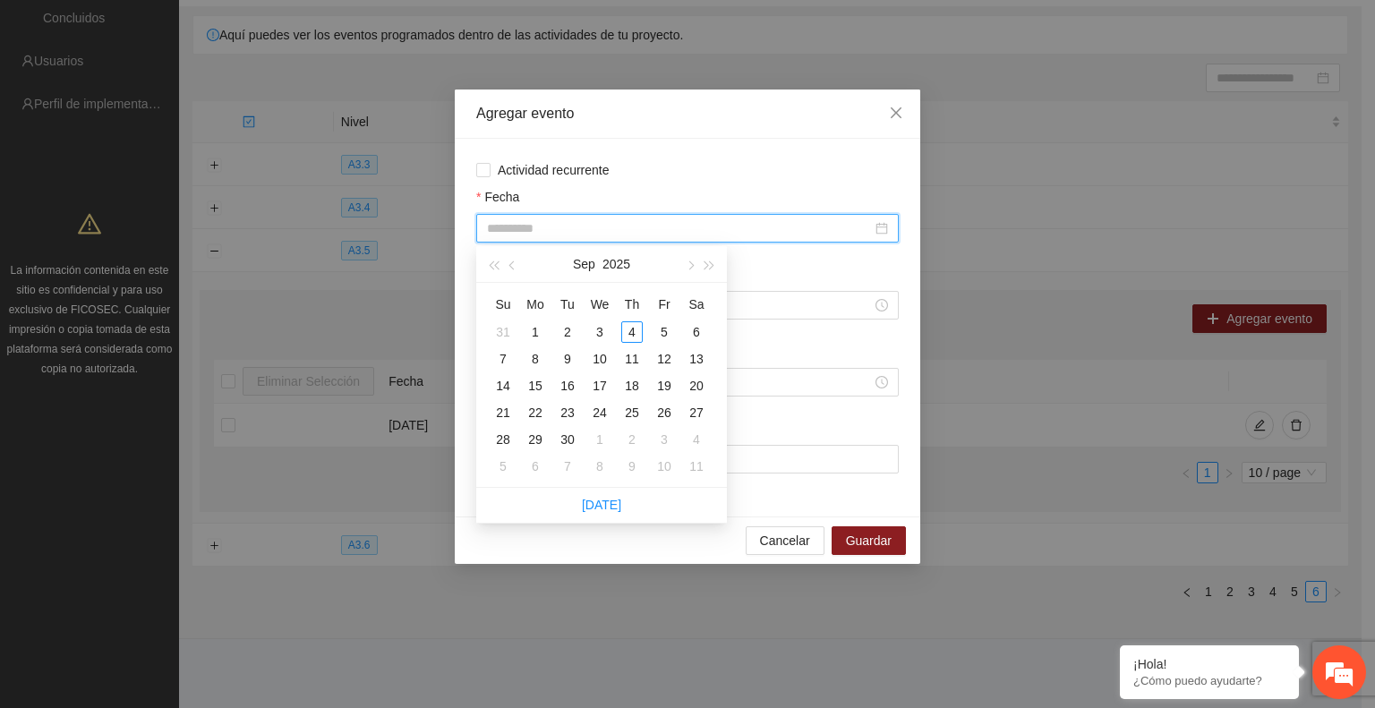
type input "**********"
click at [512, 254] on button "button" at bounding box center [513, 264] width 20 height 36
type input "**********"
click at [601, 434] on div "27" at bounding box center [599, 439] width 21 height 21
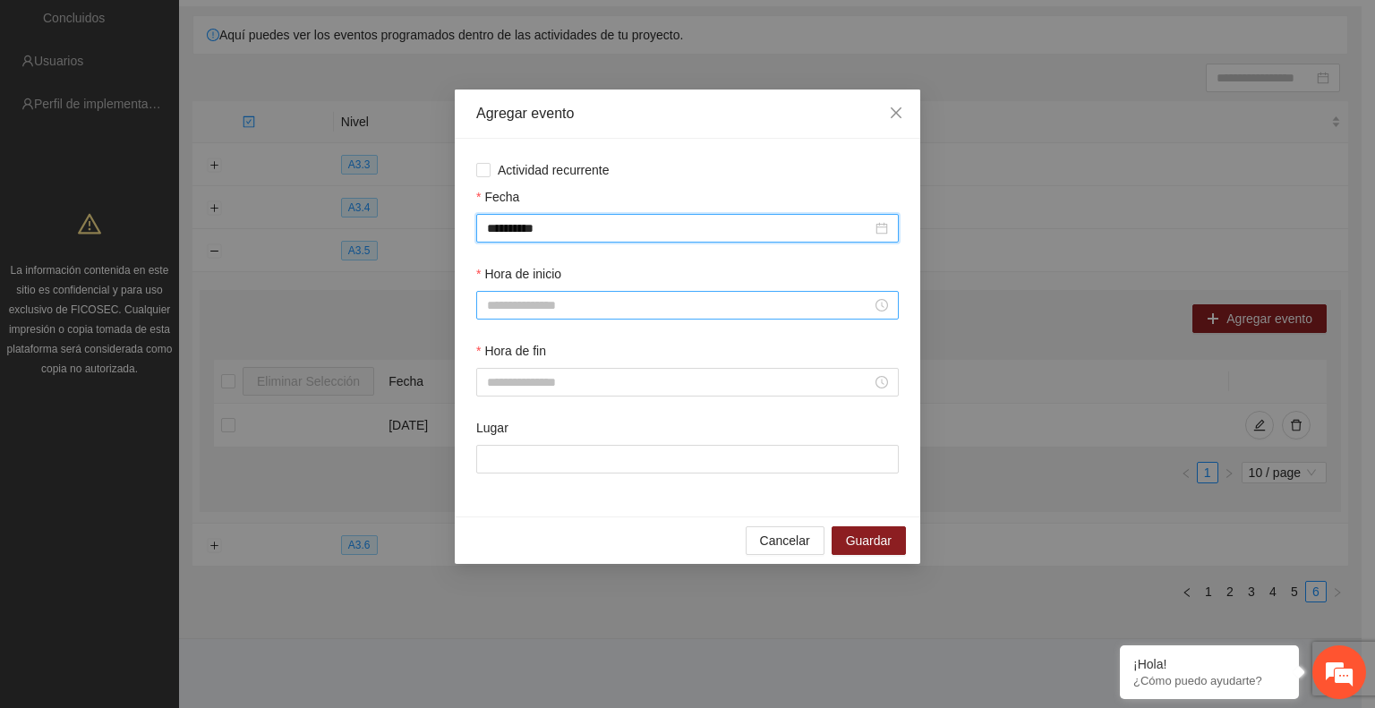
click at [529, 307] on input "Hora de inicio" at bounding box center [679, 305] width 385 height 20
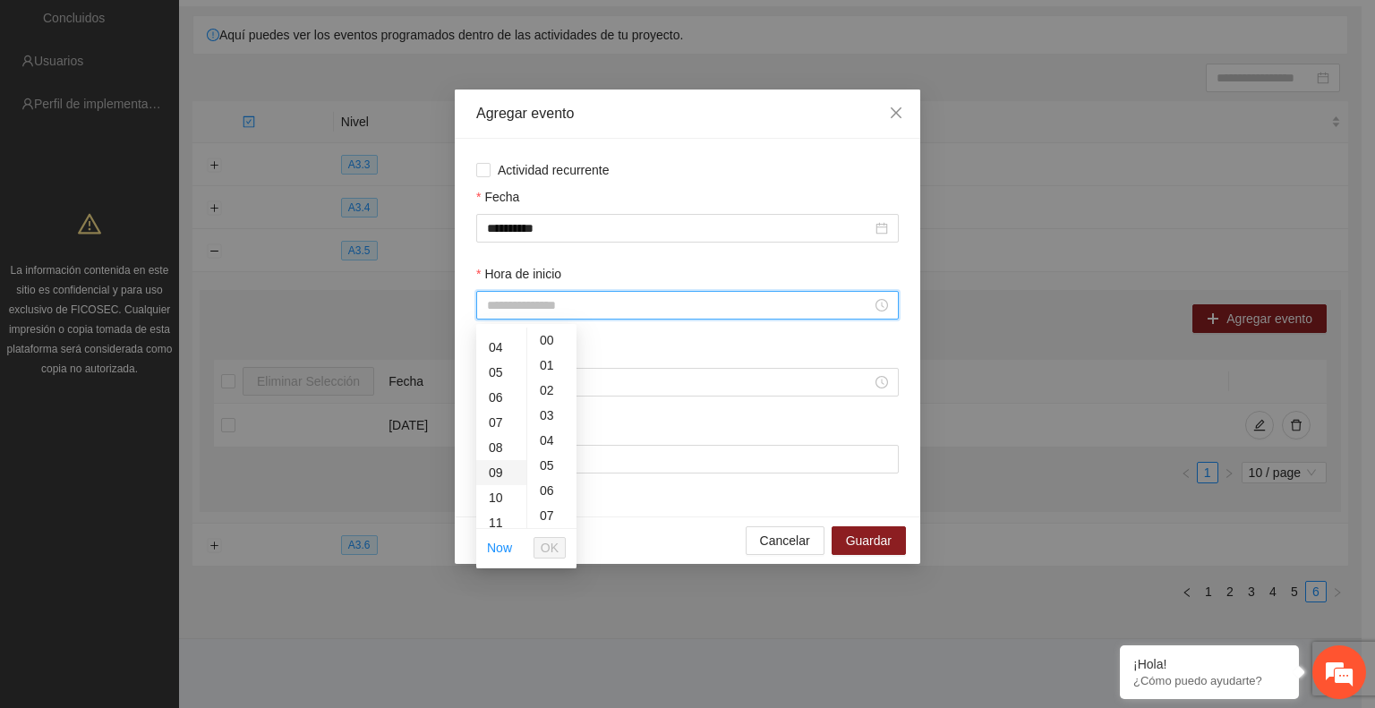
click at [494, 470] on div "09" at bounding box center [501, 472] width 50 height 25
type input "*****"
click at [546, 551] on span "OK" at bounding box center [550, 548] width 18 height 20
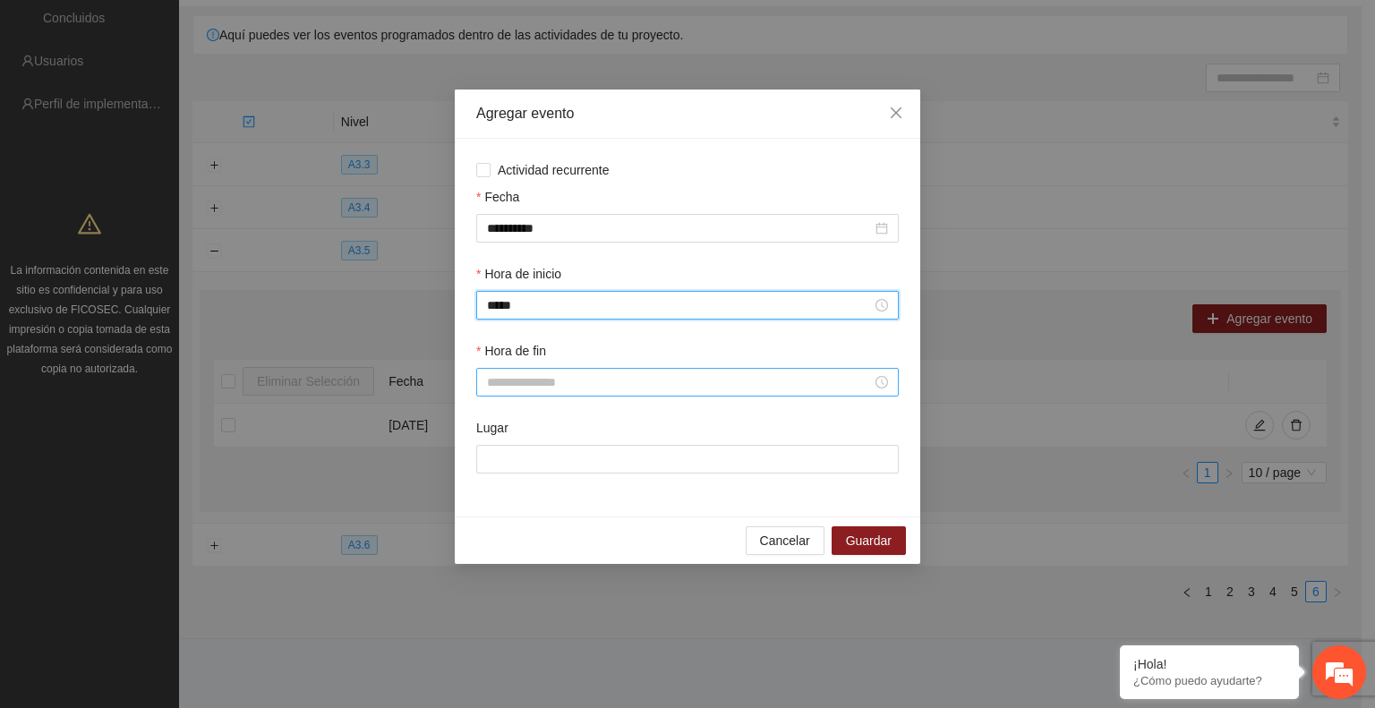
click at [530, 371] on div at bounding box center [687, 382] width 422 height 29
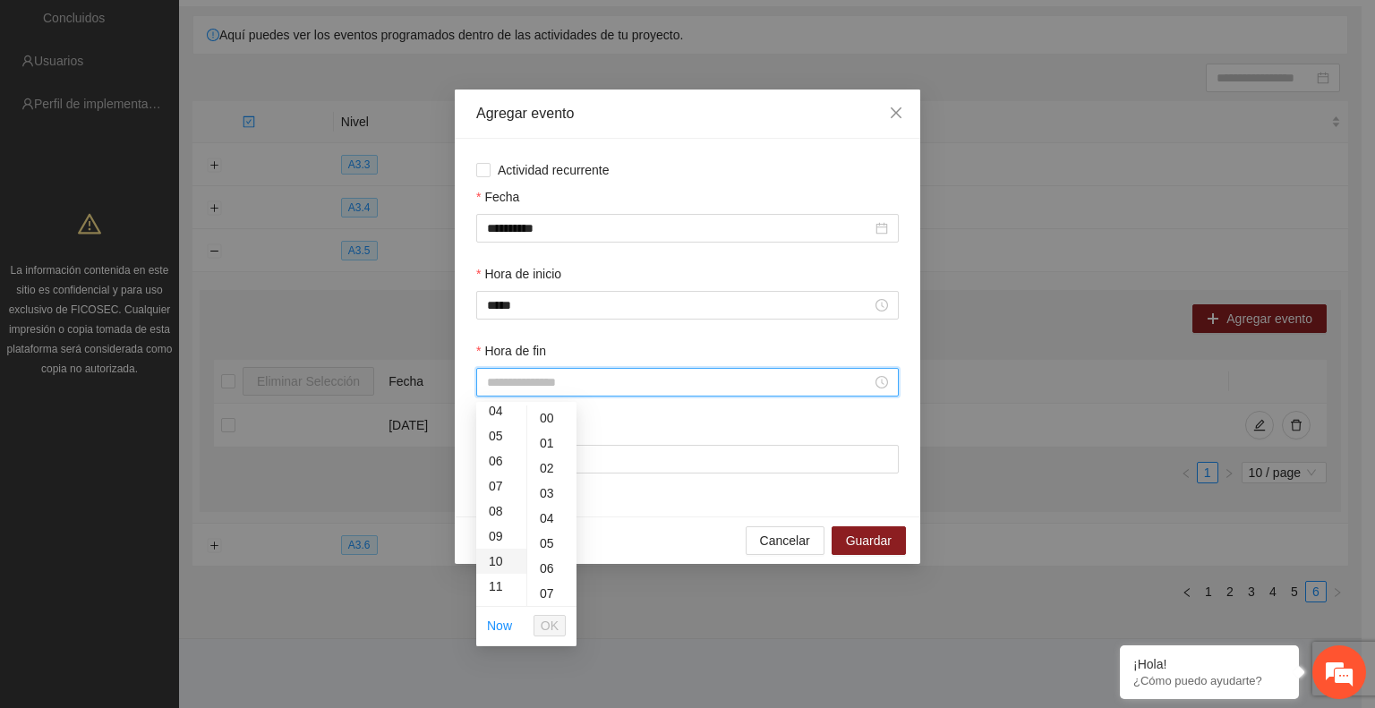
click at [493, 560] on div "10" at bounding box center [501, 561] width 50 height 25
type input "*****"
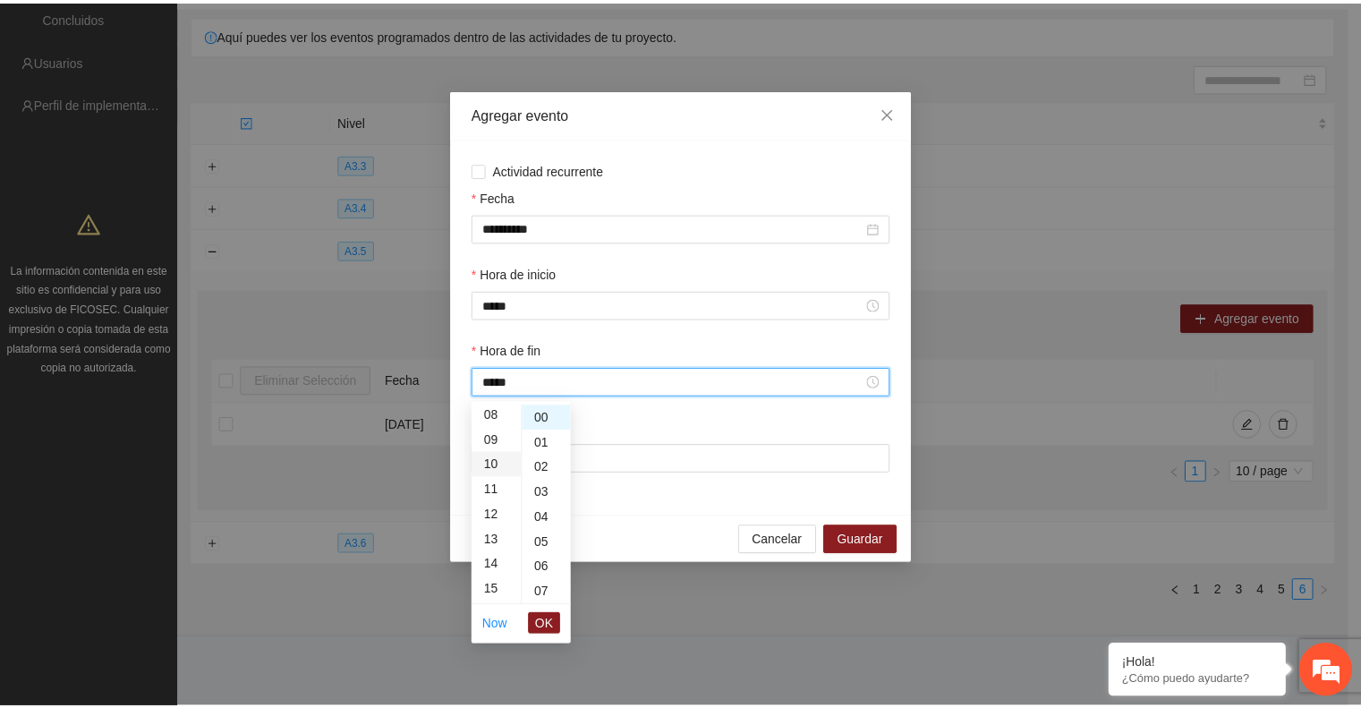
scroll to position [251, 0]
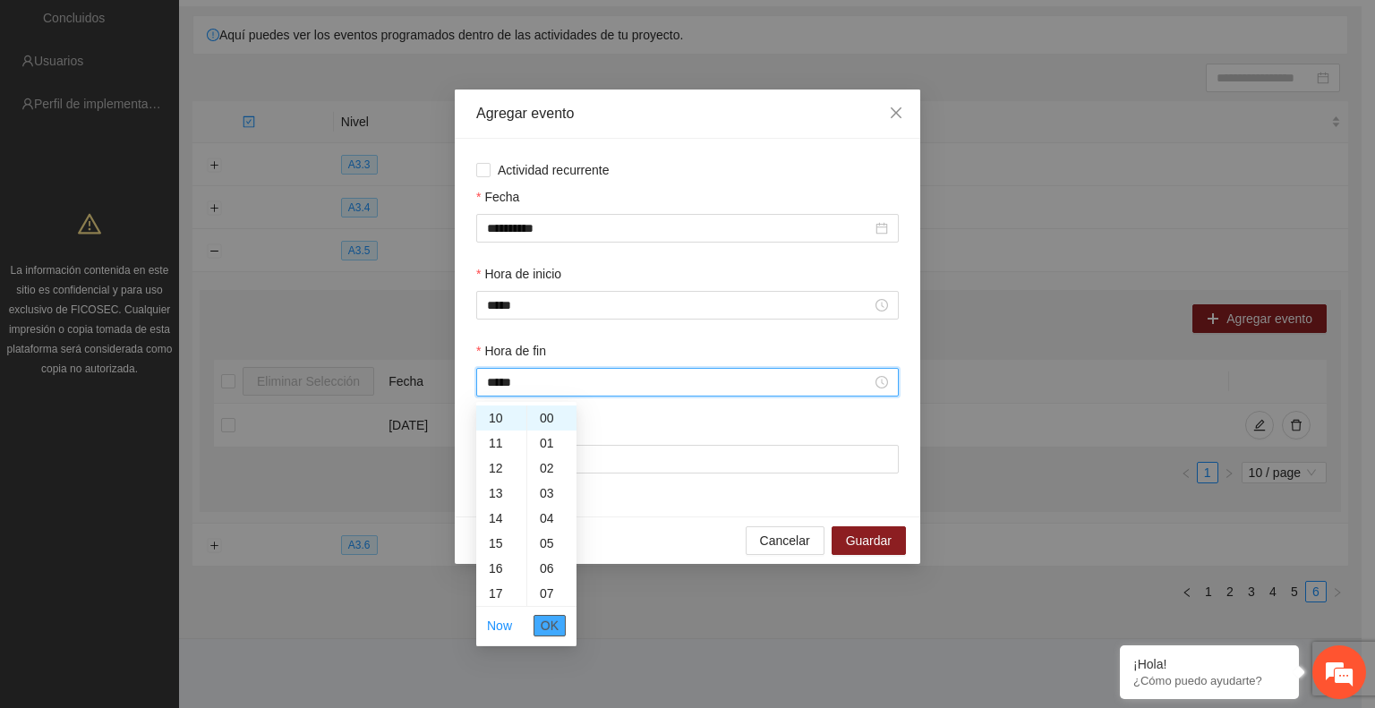
click at [550, 622] on span "OK" at bounding box center [550, 626] width 18 height 20
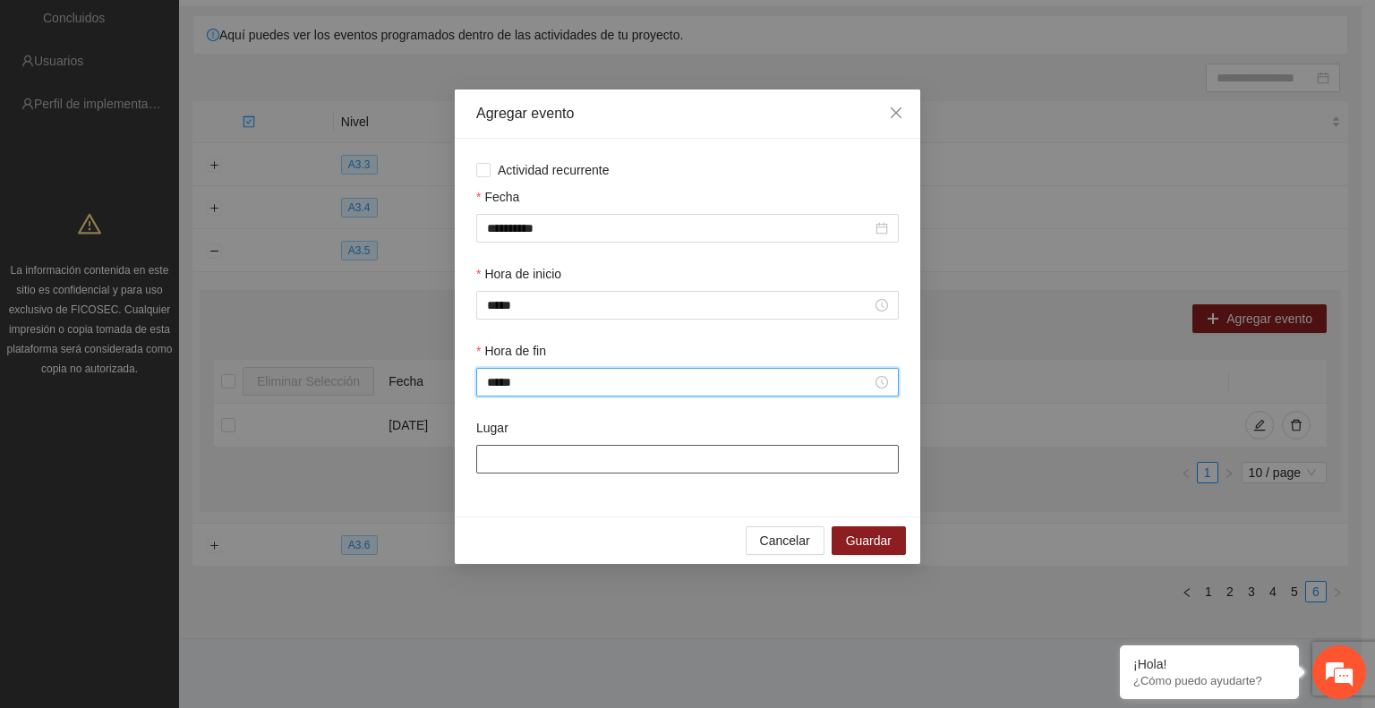
click at [526, 460] on input "Lugar" at bounding box center [687, 459] width 422 height 29
paste input "**********"
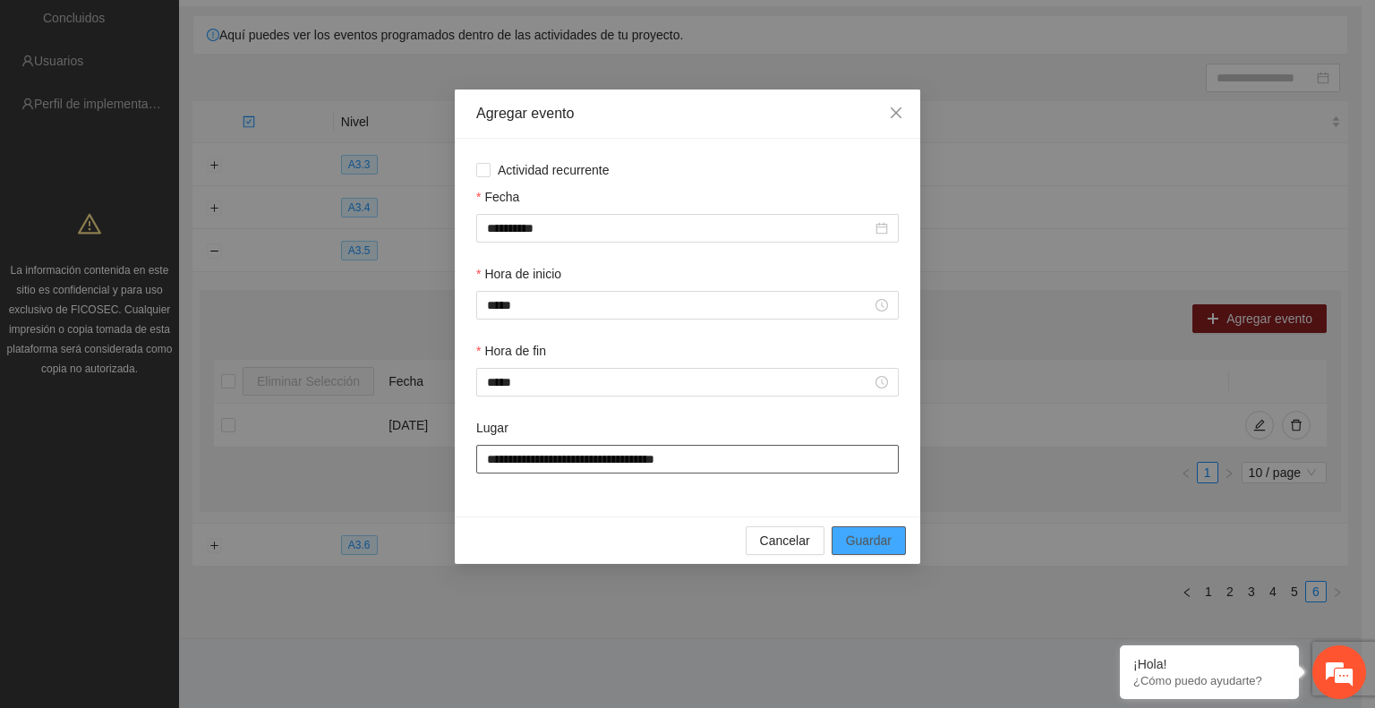
type input "**********"
click at [870, 530] on button "Guardar" at bounding box center [868, 540] width 74 height 29
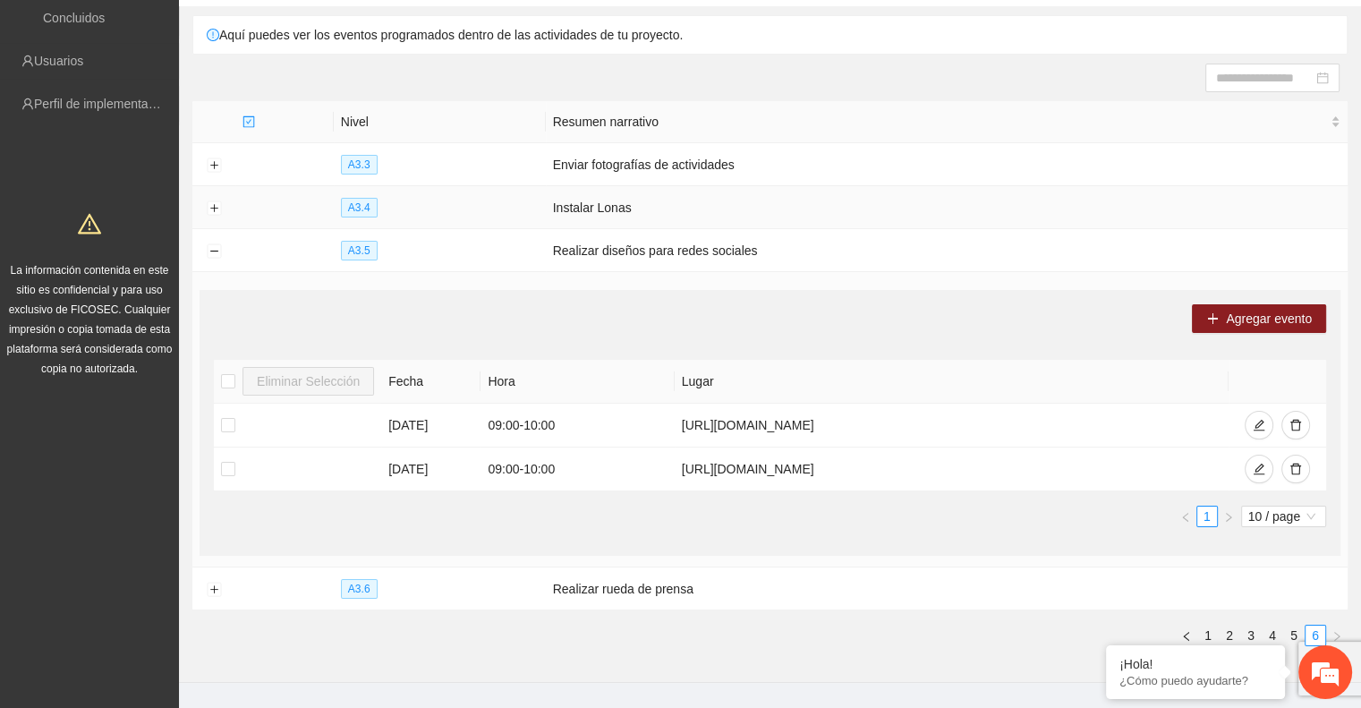
scroll to position [0, 0]
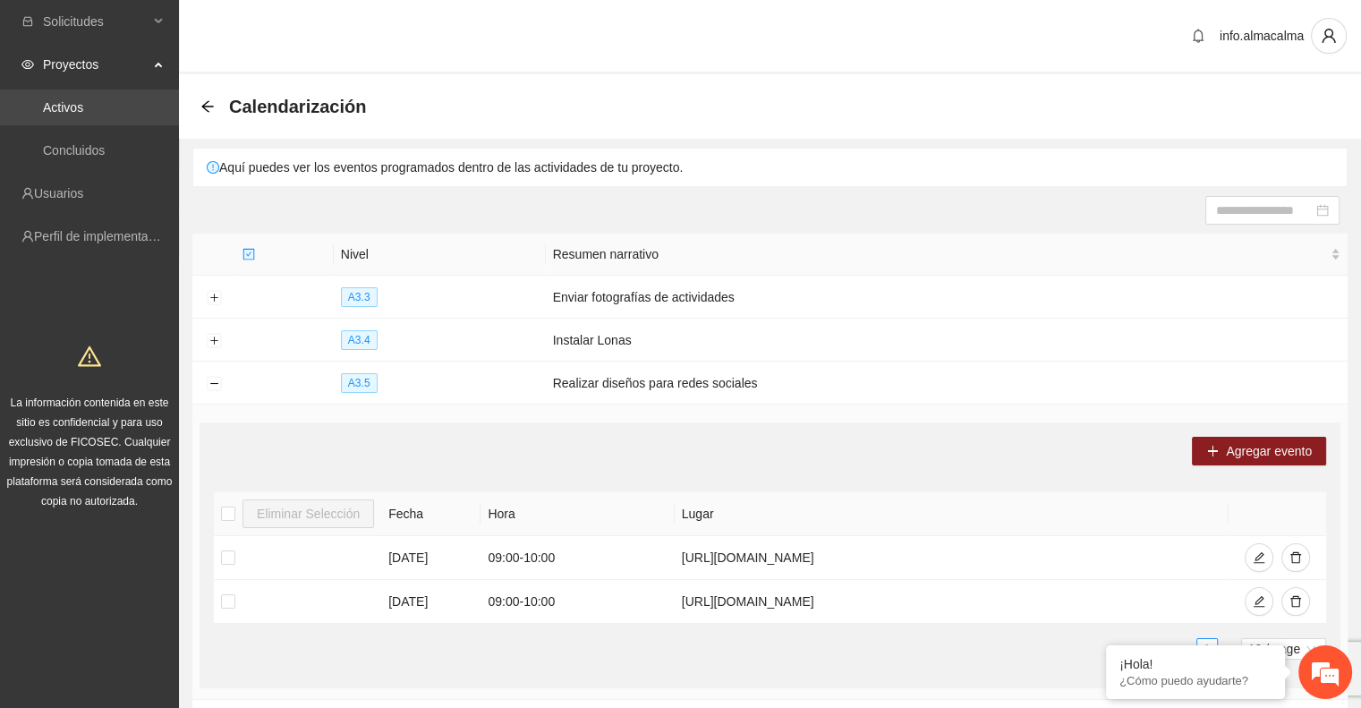
click at [83, 103] on link "Activos" at bounding box center [63, 107] width 40 height 14
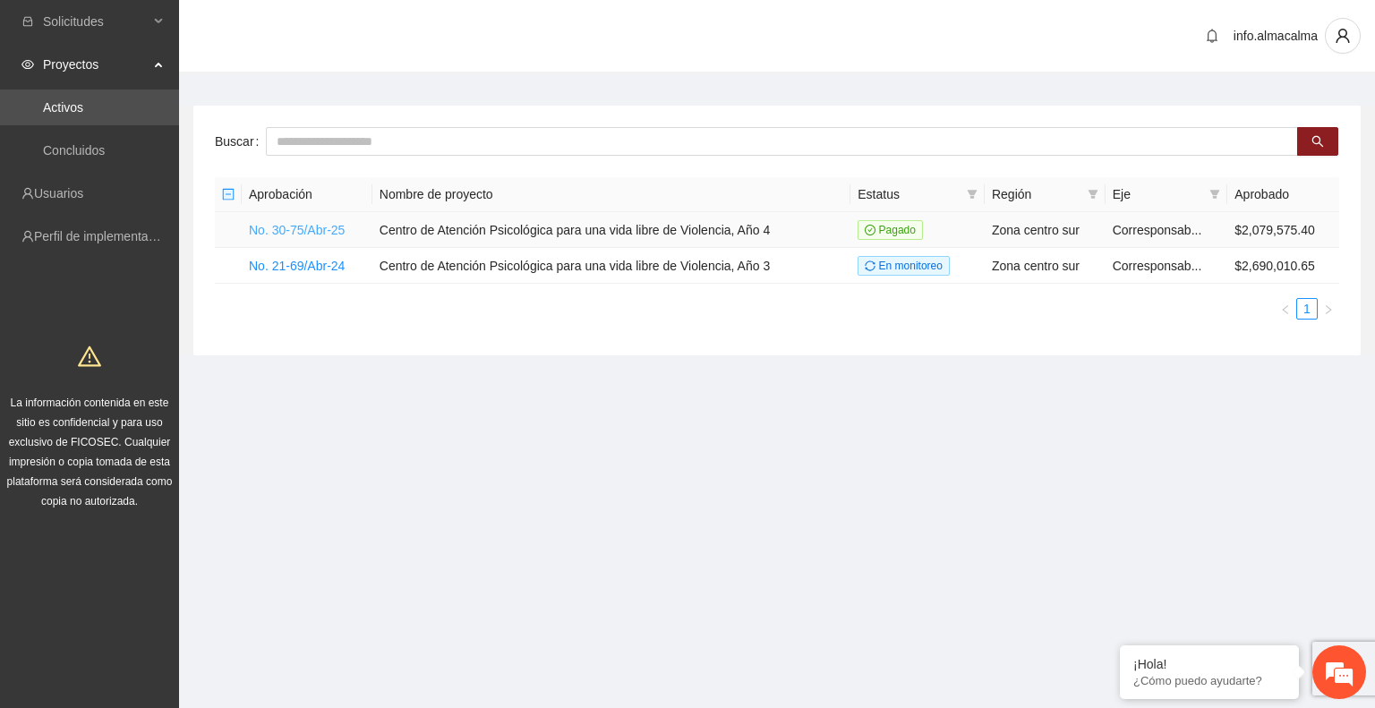
click at [328, 234] on link "No. 30-75/Abr-25" at bounding box center [297, 230] width 96 height 14
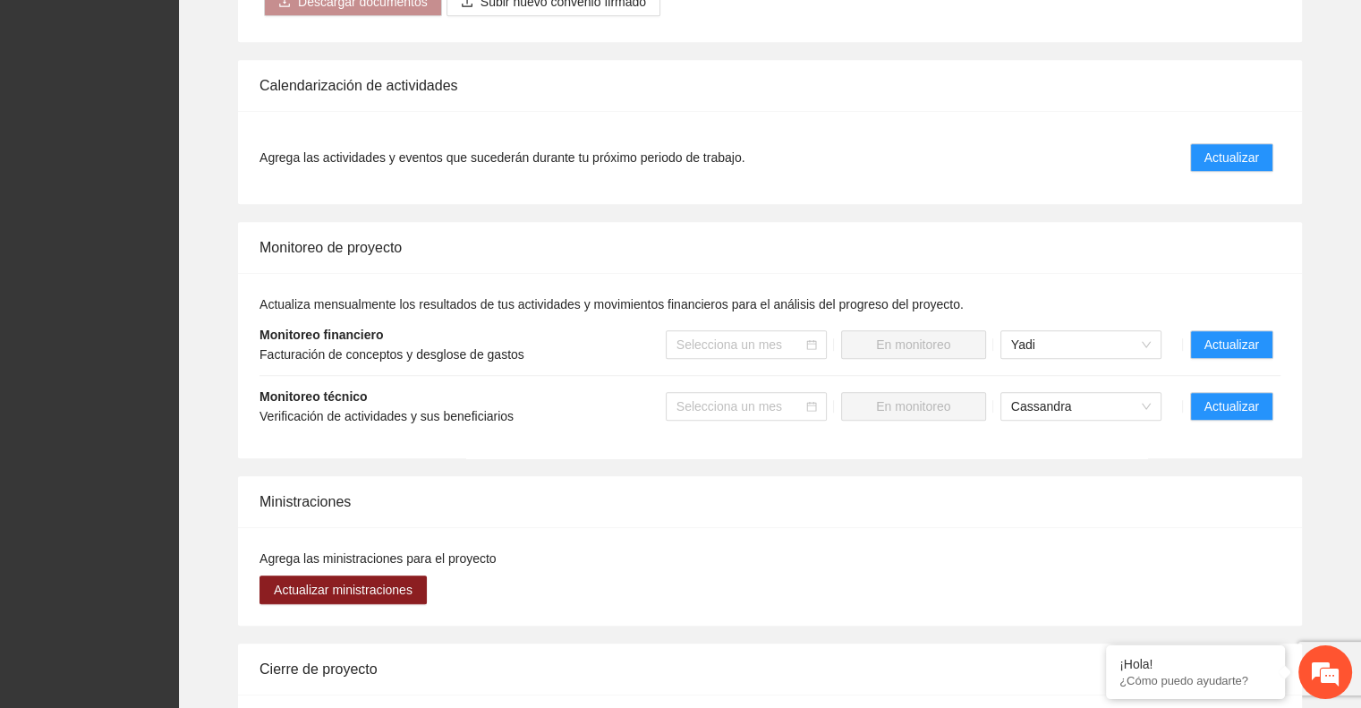
scroll to position [1291, 0]
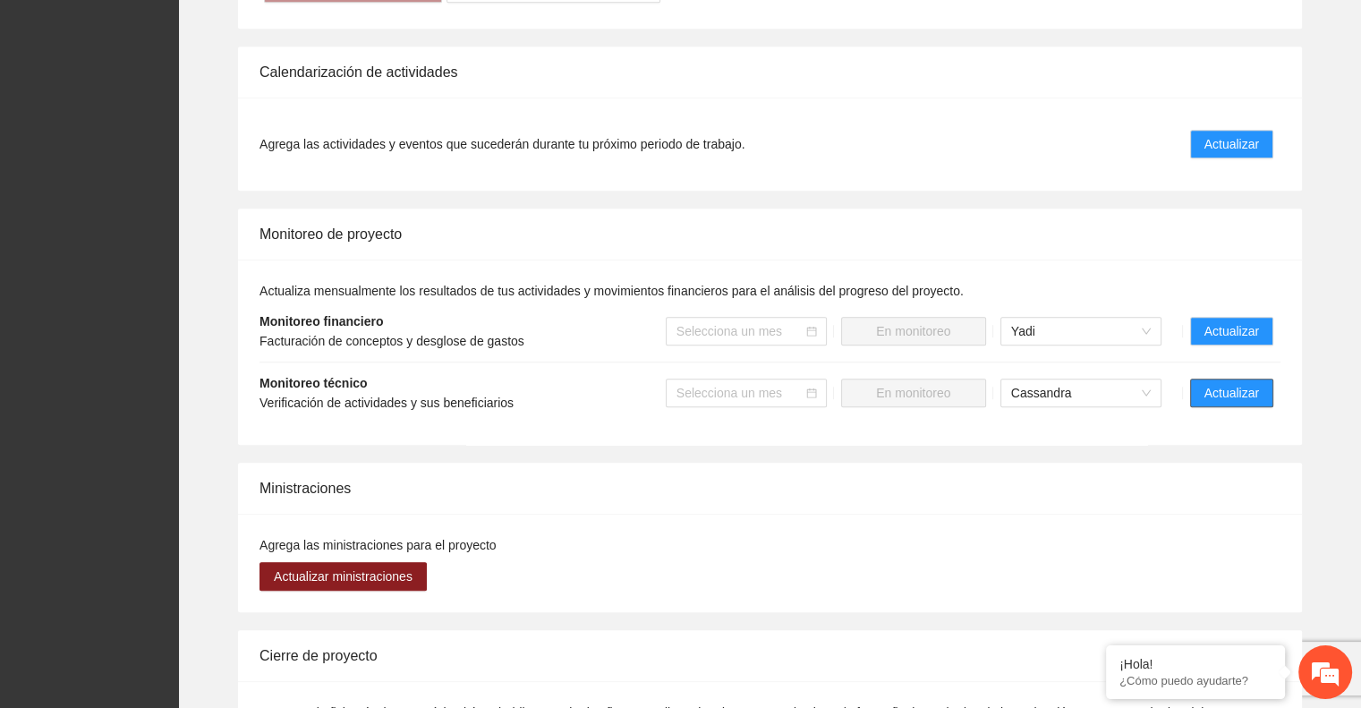
click at [1223, 383] on span "Actualizar" at bounding box center [1232, 393] width 55 height 20
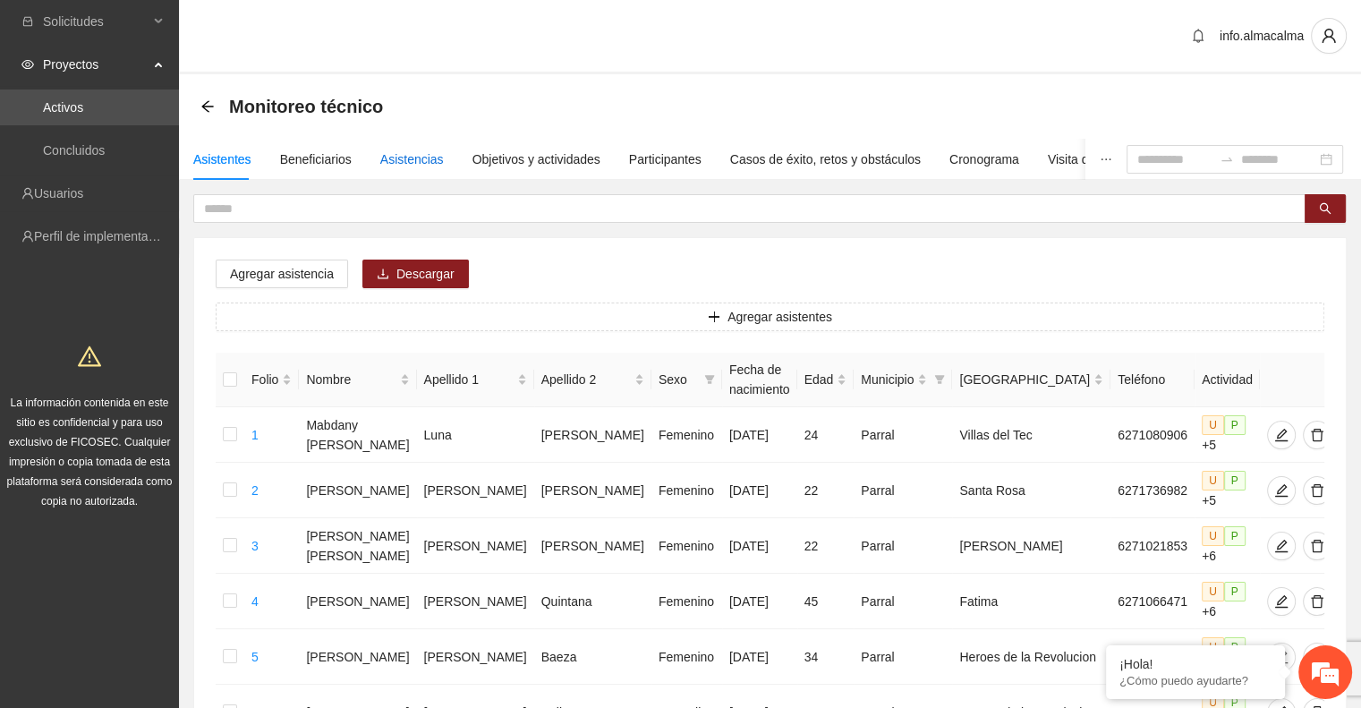
click at [418, 156] on div "Asistencias" at bounding box center [412, 159] width 64 height 20
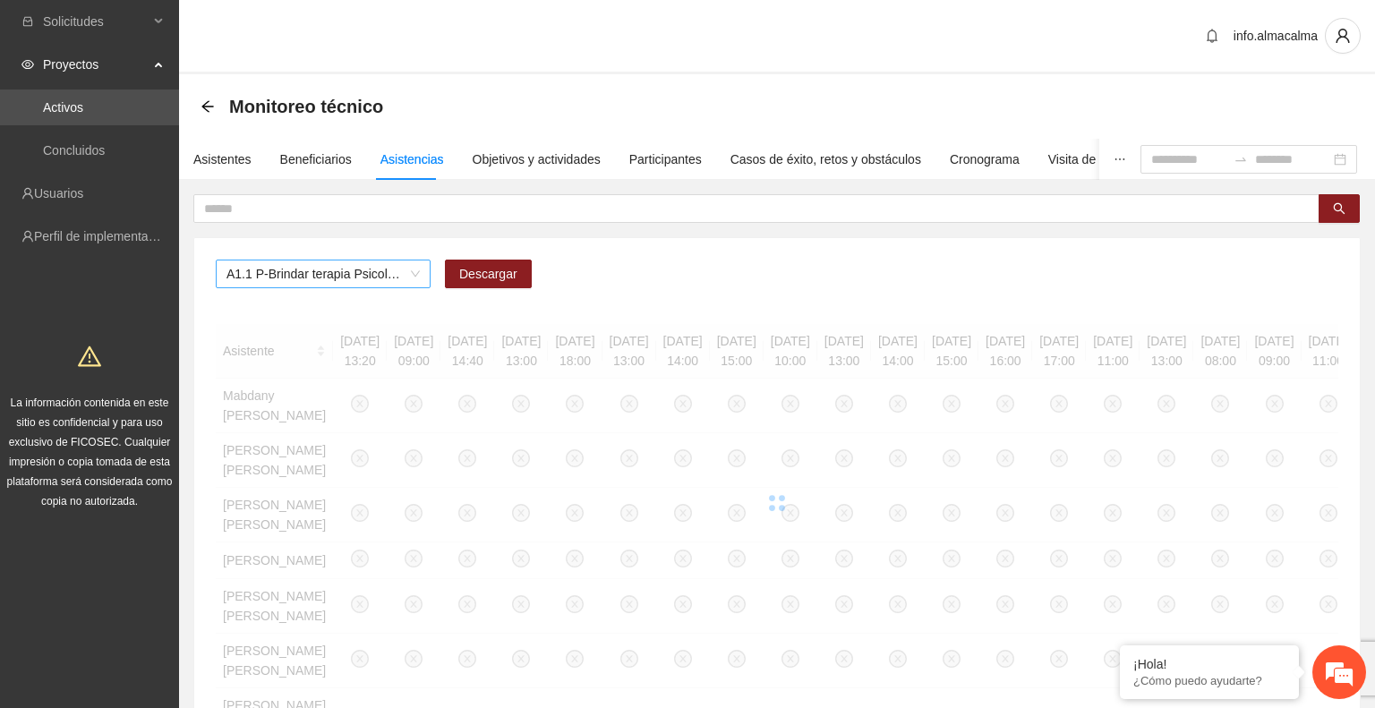
click at [387, 275] on span "A1.1 P-Brindar terapia Psicológica en Parral" at bounding box center [322, 273] width 193 height 27
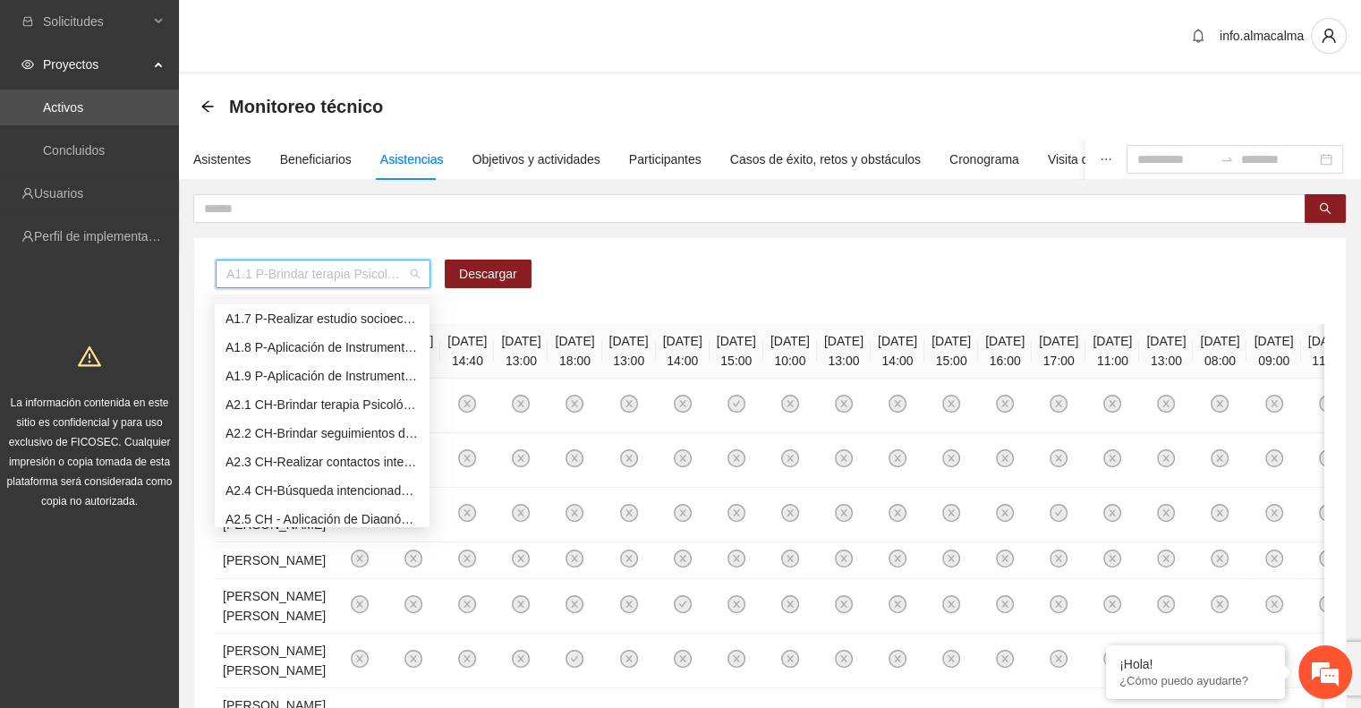
scroll to position [155, 0]
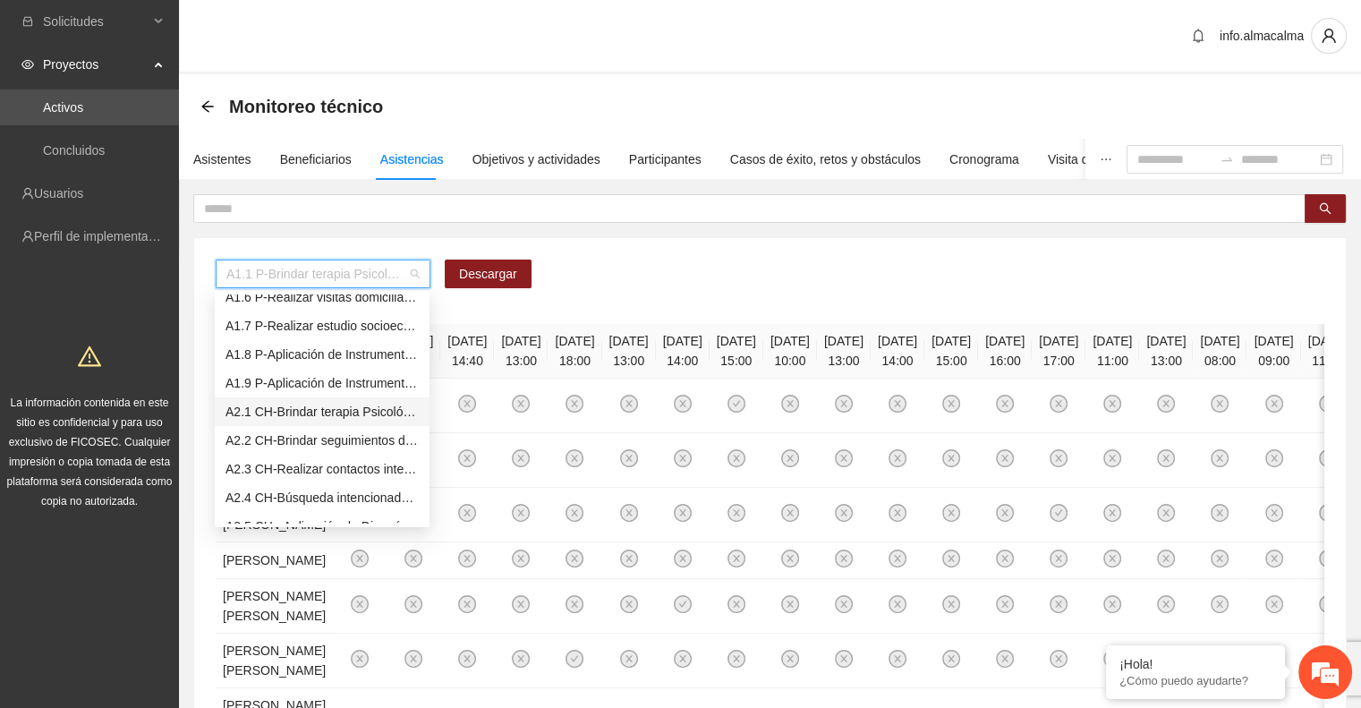
click at [298, 417] on div "A2.1 CH-Brindar terapia Psicológica en [GEOGRAPHIC_DATA]" at bounding box center [322, 412] width 193 height 20
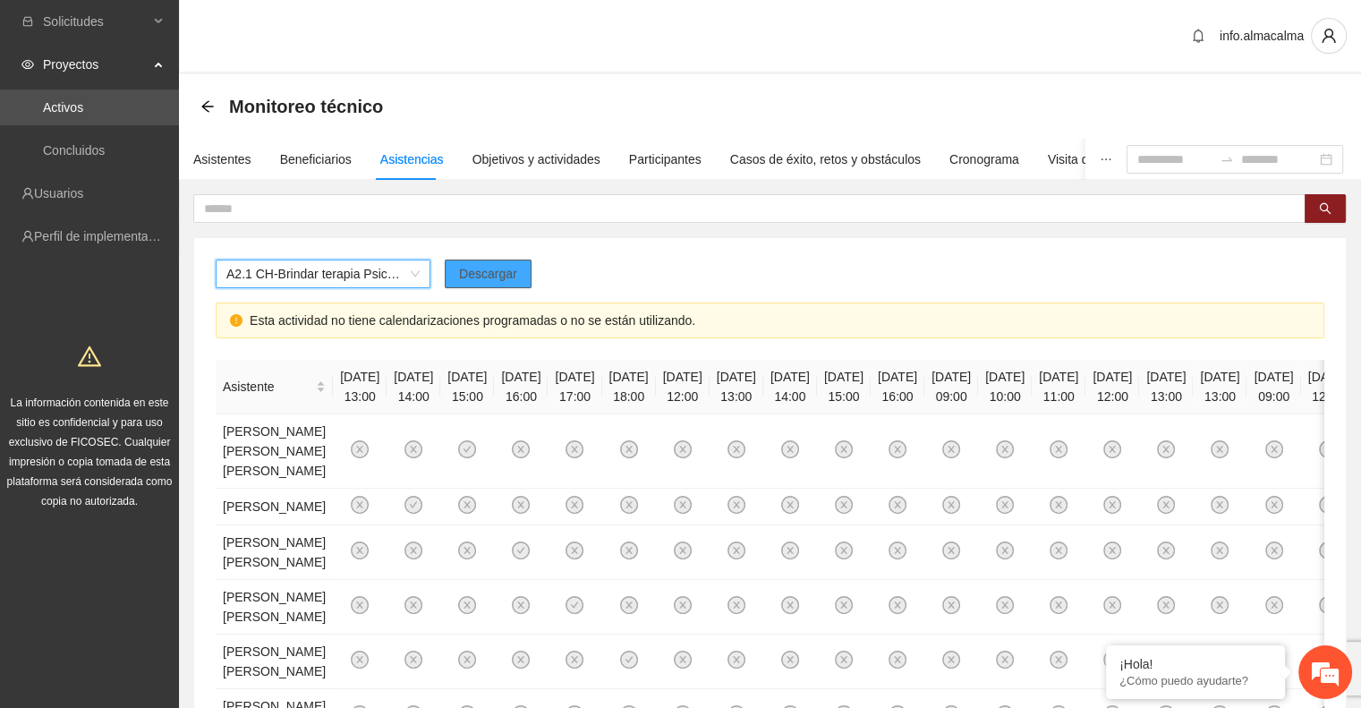
click at [489, 270] on span "Descargar" at bounding box center [488, 274] width 58 height 20
click at [369, 277] on span "A2.1 CH-Brindar terapia Psicológica en [GEOGRAPHIC_DATA]" at bounding box center [322, 273] width 193 height 27
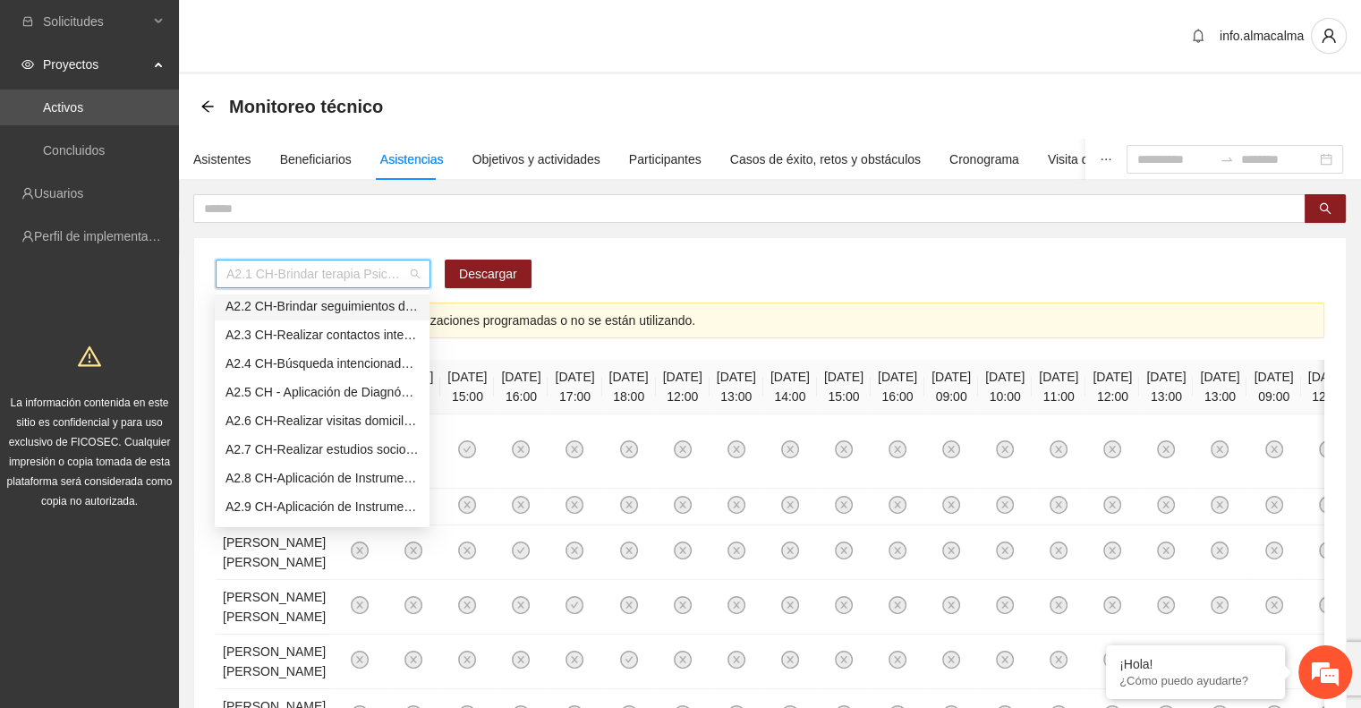
scroll to position [289, 0]
click at [311, 388] on div "A2.5 CH - Aplicación de Diagnósticos - [GEOGRAPHIC_DATA]" at bounding box center [322, 392] width 193 height 20
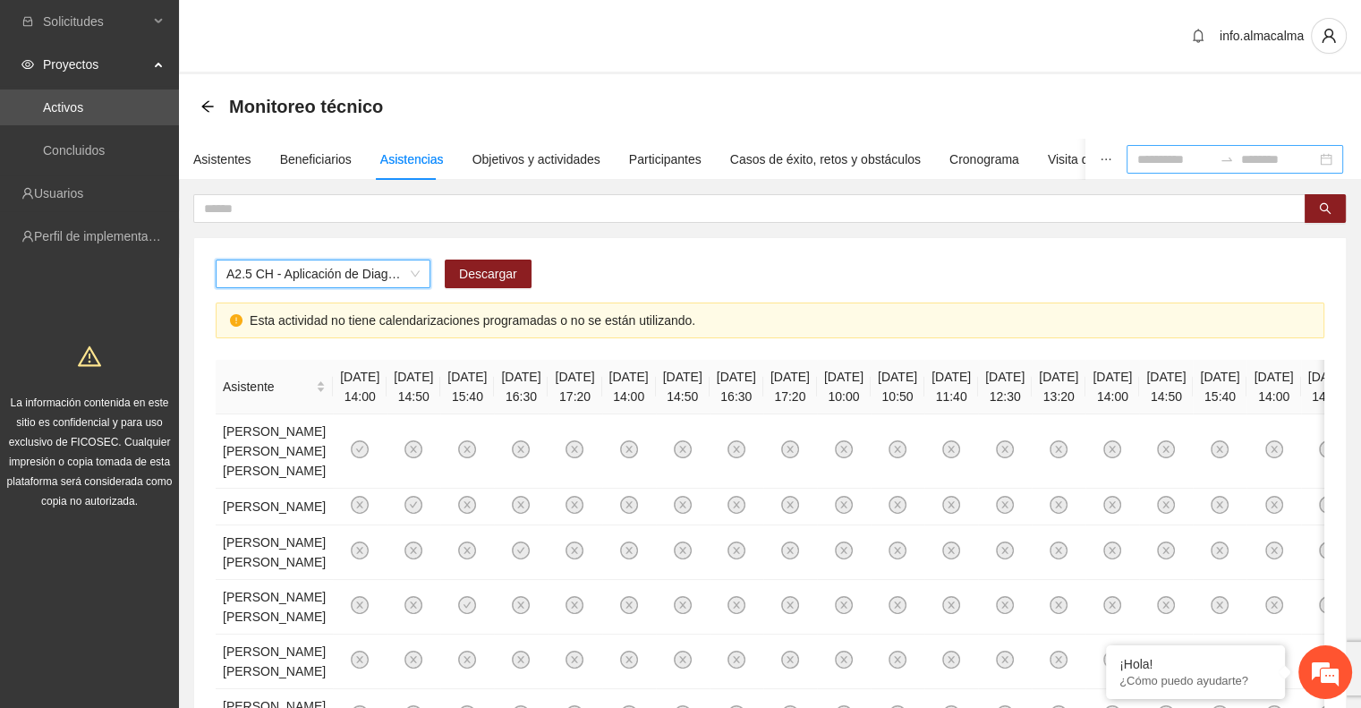
click at [1172, 162] on input at bounding box center [1175, 159] width 75 height 20
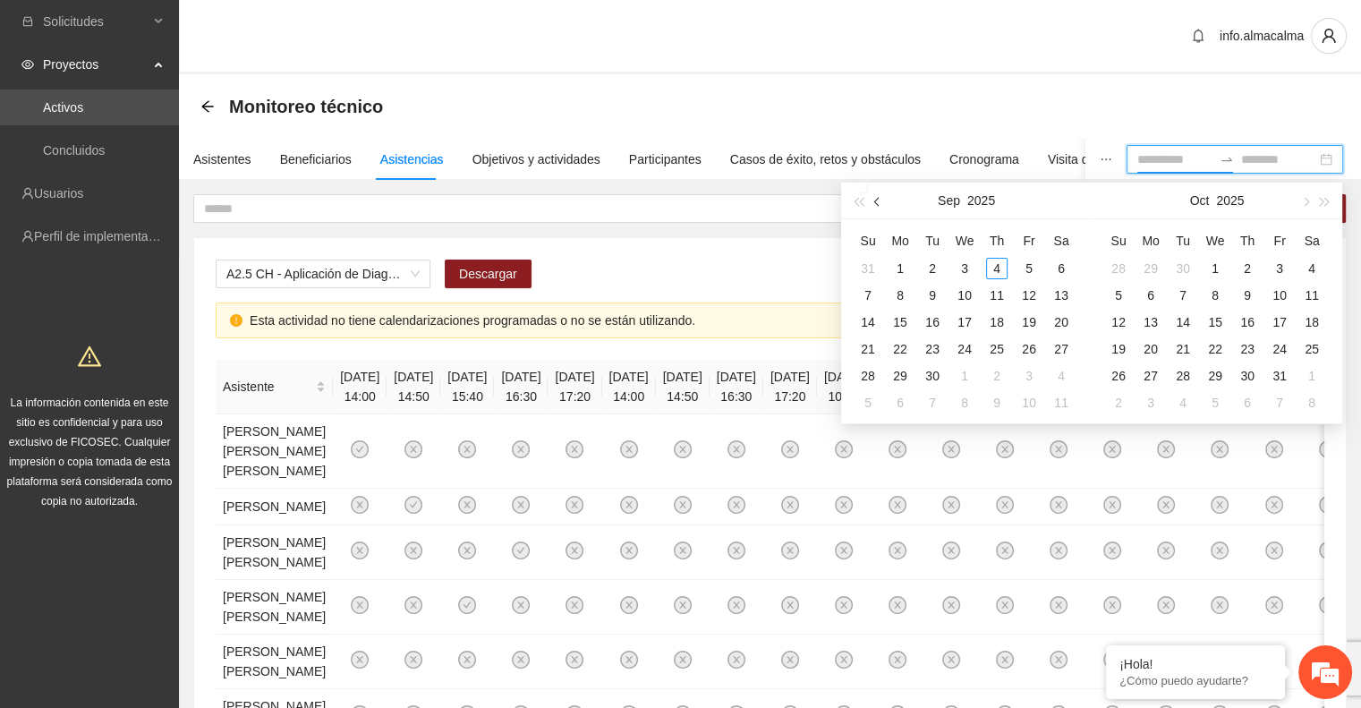
click at [876, 204] on span "button" at bounding box center [878, 201] width 9 height 9
type input "**********"
click at [1028, 269] on div "1" at bounding box center [1029, 268] width 21 height 21
type input "**********"
click at [863, 397] on div "31" at bounding box center [867, 402] width 21 height 21
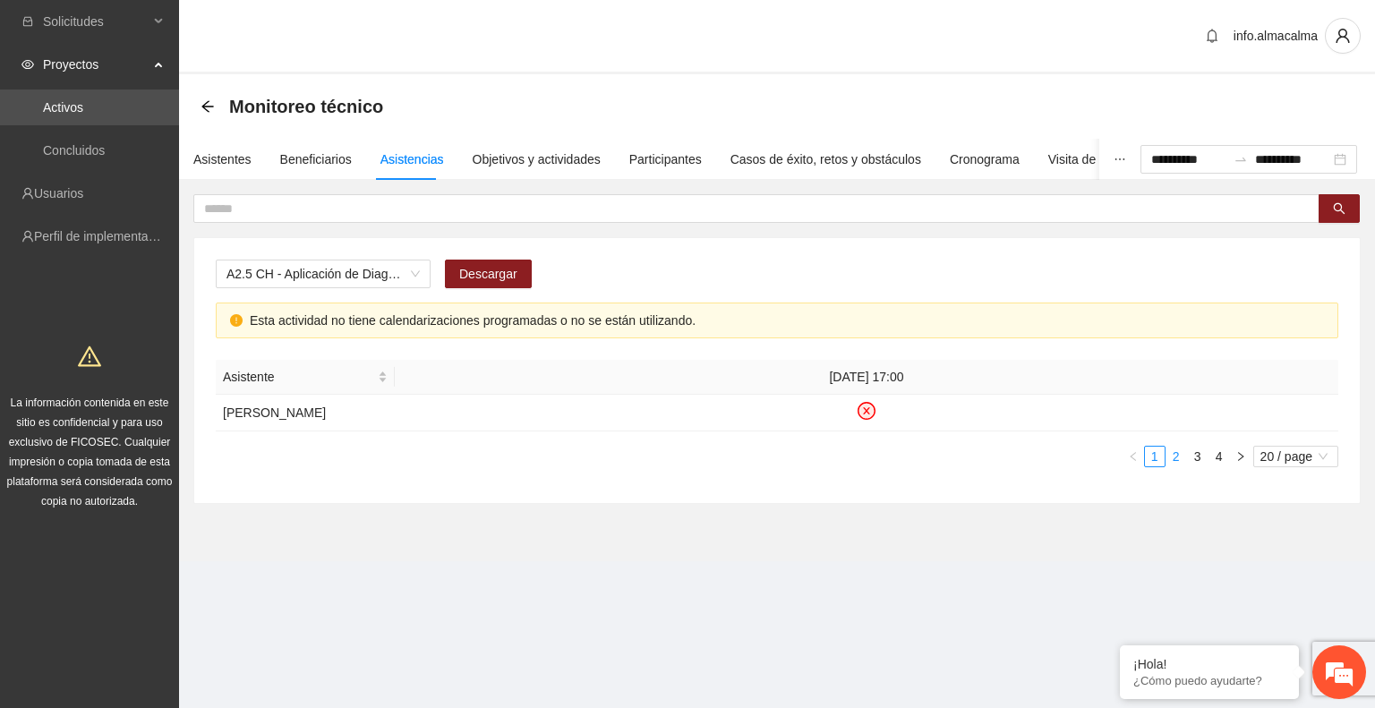
click at [1178, 457] on link "2" at bounding box center [1176, 457] width 20 height 20
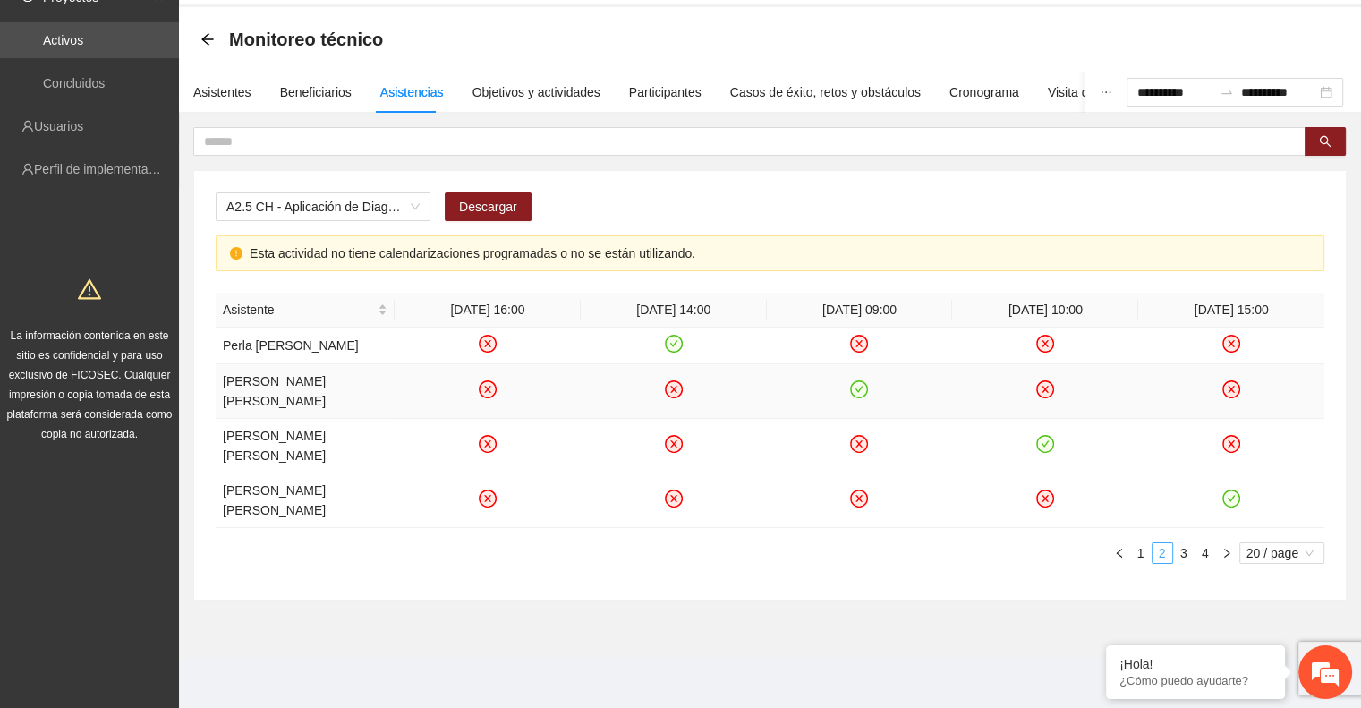
scroll to position [82, 0]
click at [1181, 560] on link "3" at bounding box center [1184, 553] width 20 height 20
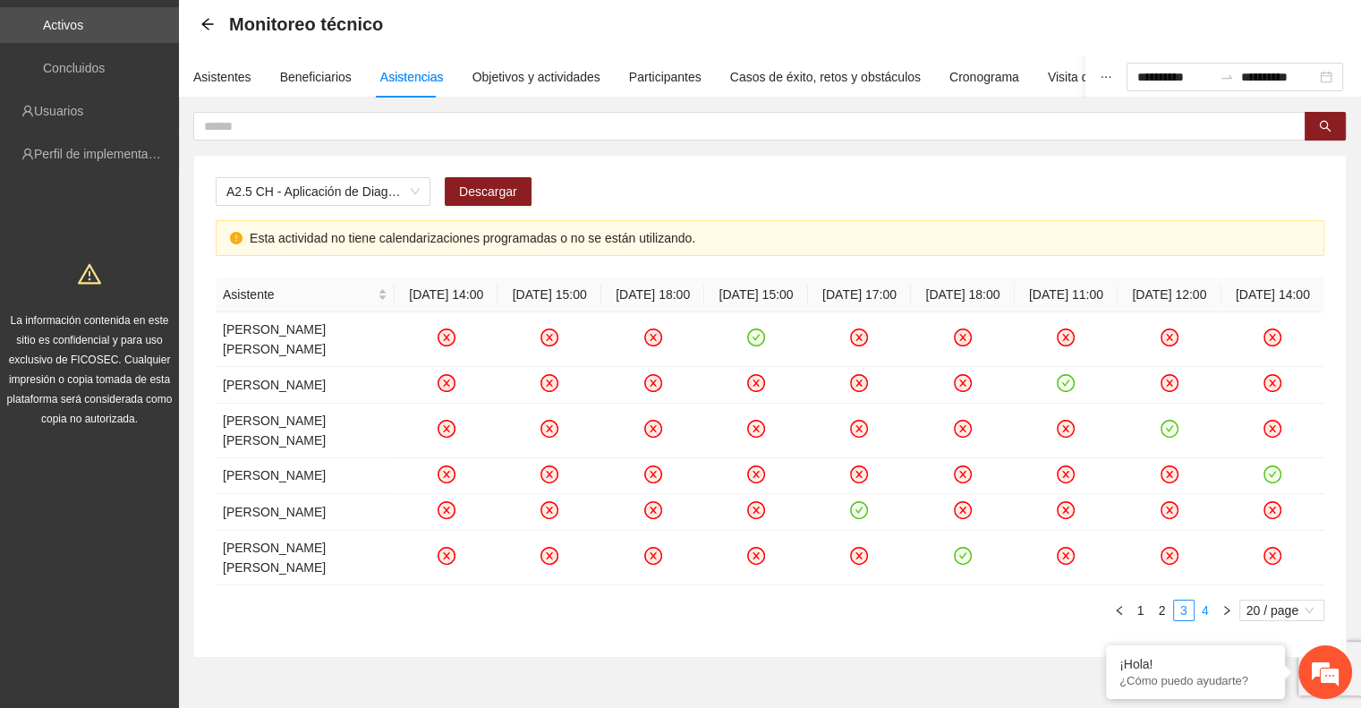
click at [1207, 601] on link "4" at bounding box center [1206, 611] width 20 height 20
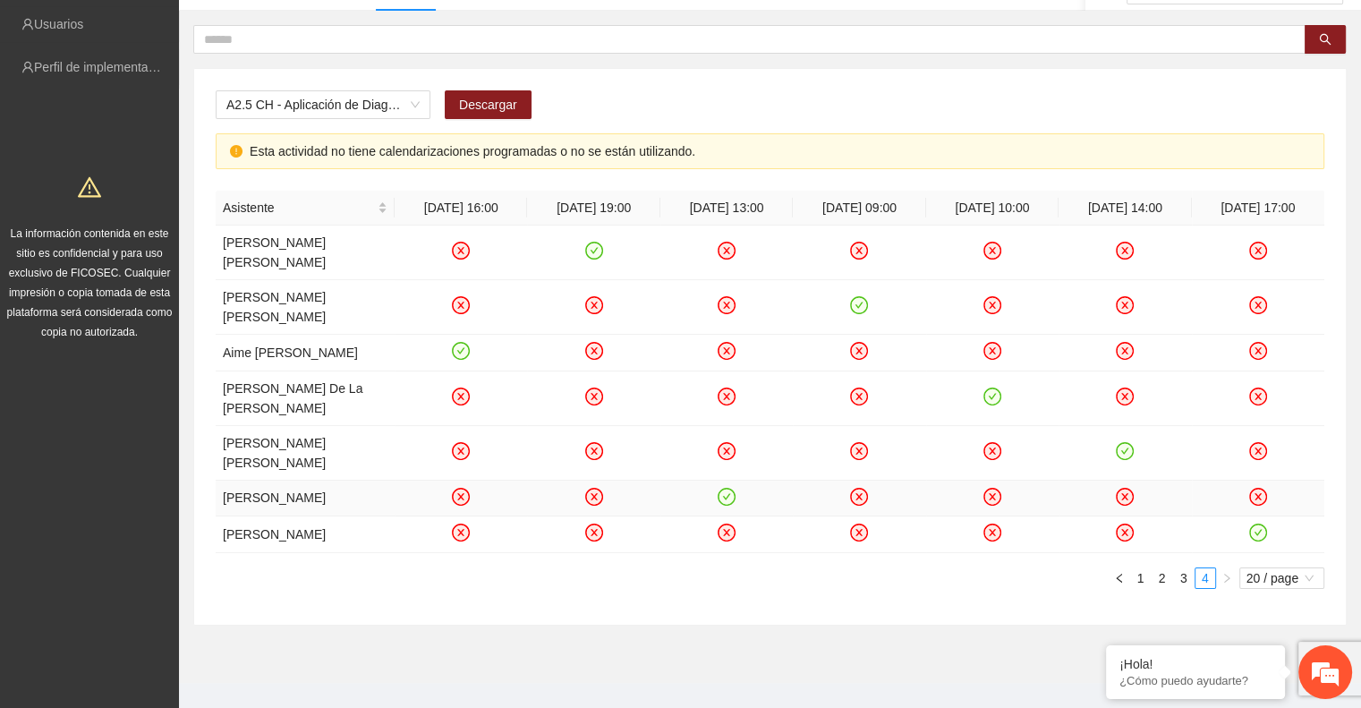
scroll to position [168, 0]
